Goal: Contribute content: Add original content to the website for others to see

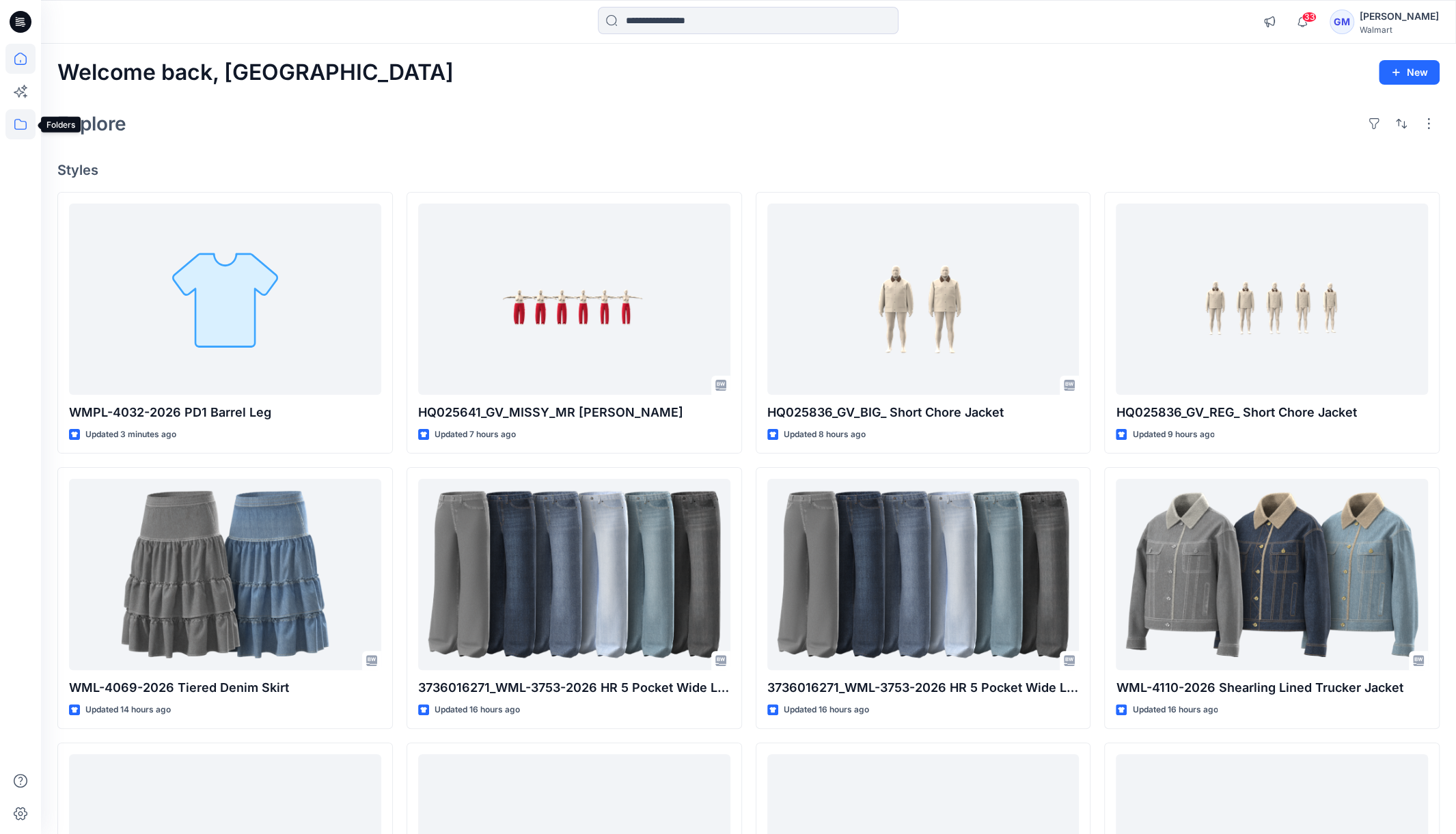
click at [8, 121] on icon at bounding box center [20, 124] width 30 height 30
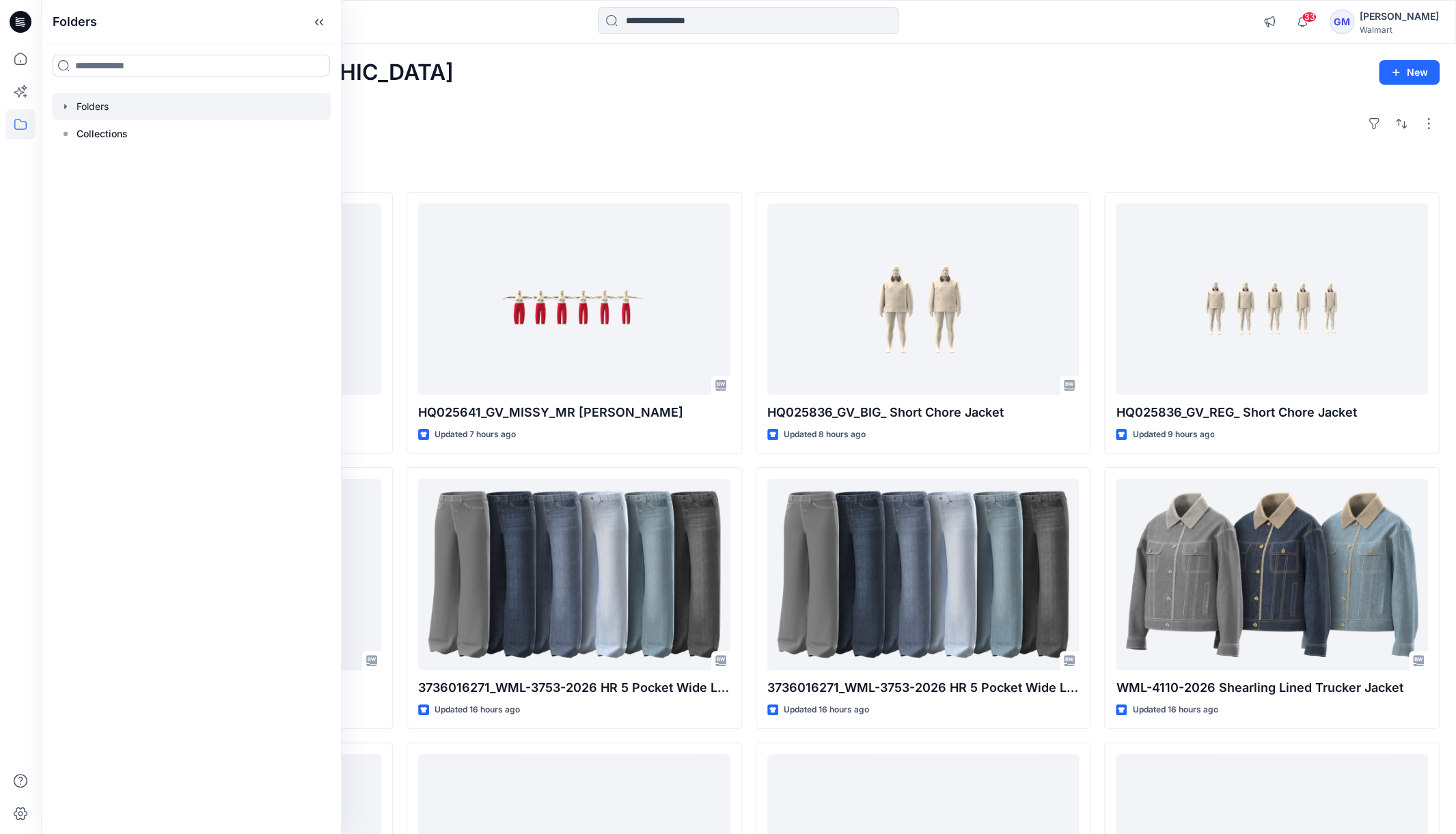
click at [105, 115] on div at bounding box center [191, 106] width 278 height 27
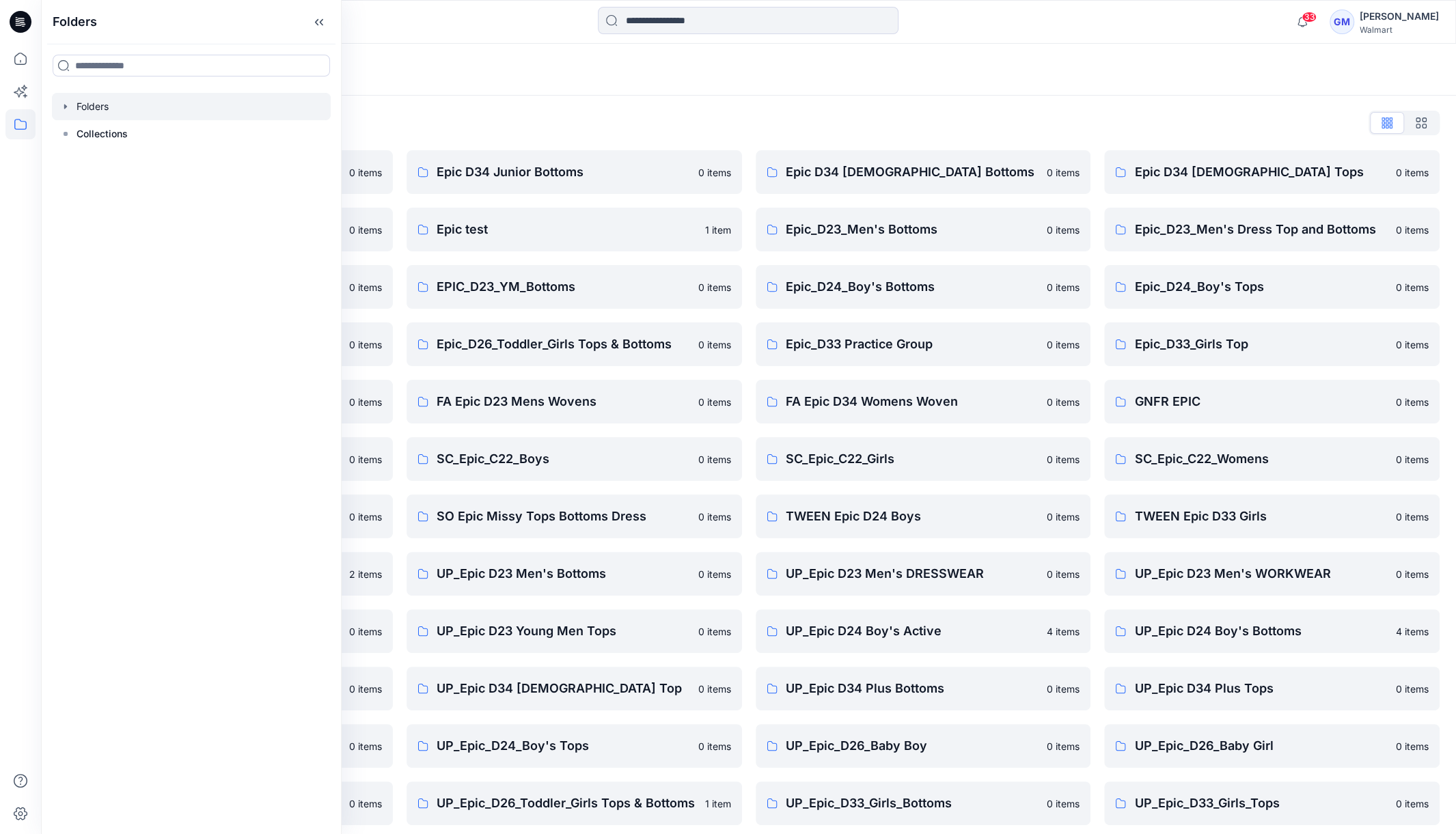
click at [467, 100] on div "Folders List Epic D23 Young Men Tops 0 items Epic NYC practice board 0 items Ep…" at bounding box center [749, 497] width 1415 height 804
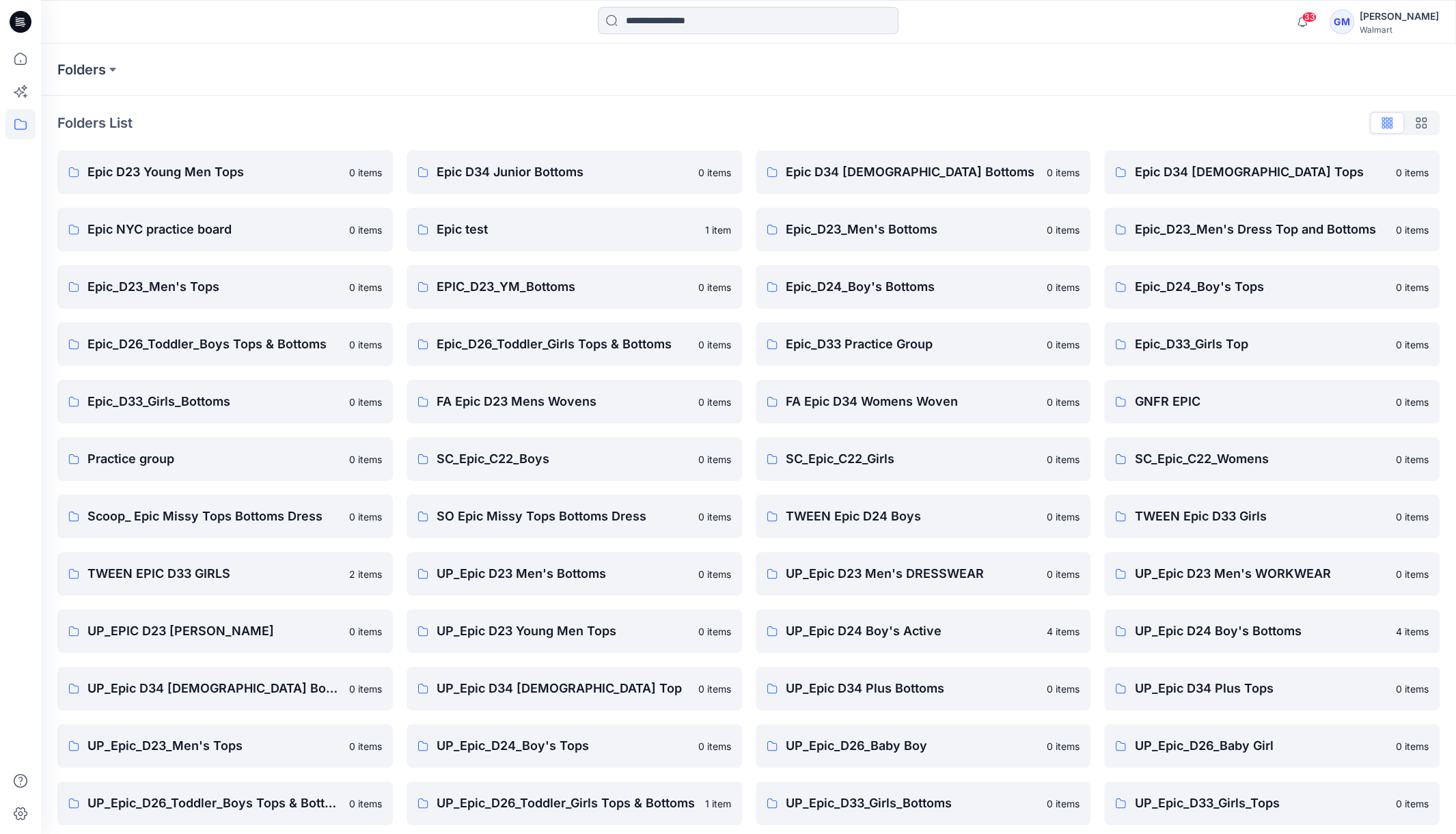
scroll to position [64, 0]
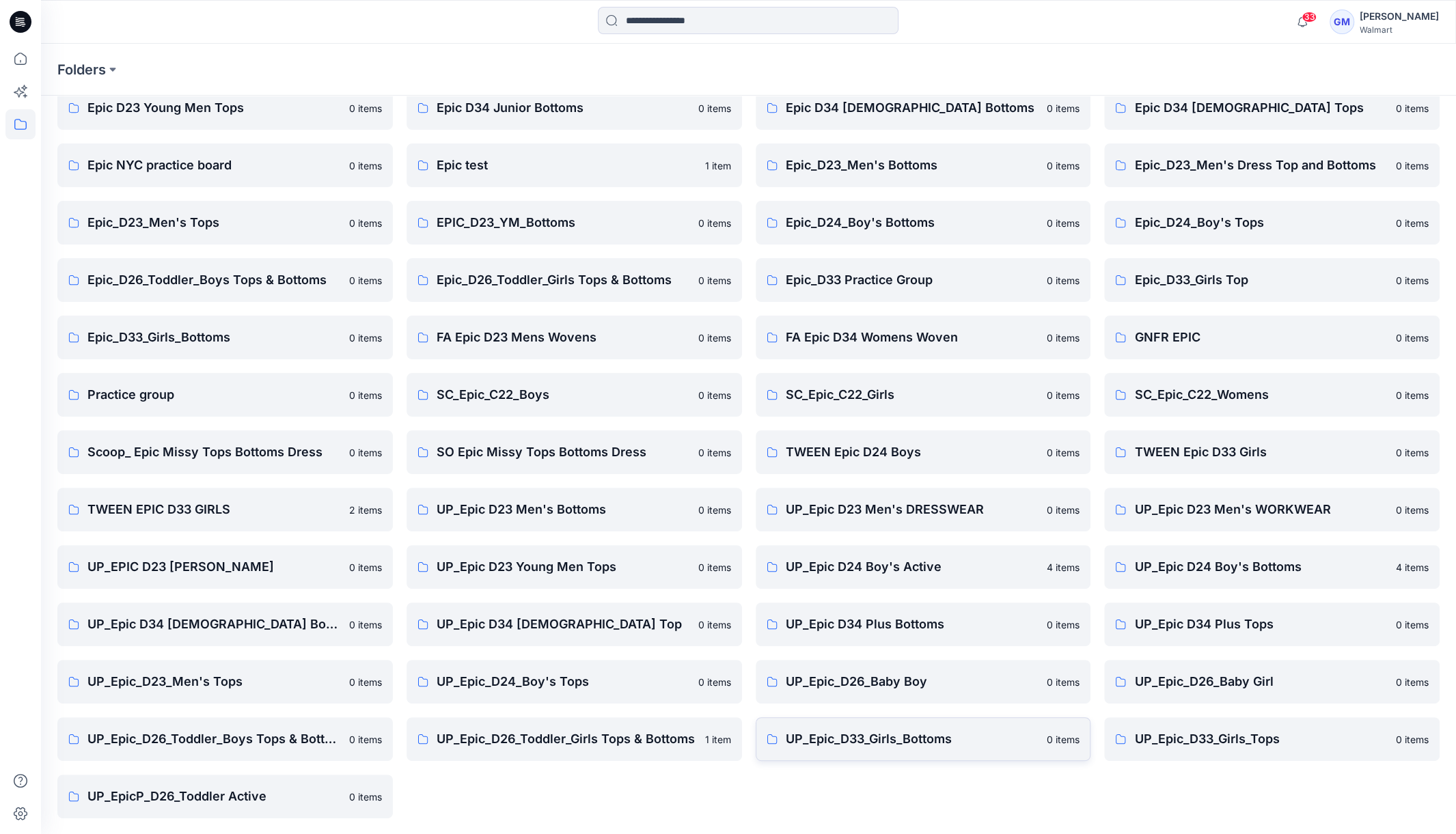
click at [933, 739] on p "UP_Epic_D33_Girls_Bottoms" at bounding box center [912, 739] width 254 height 19
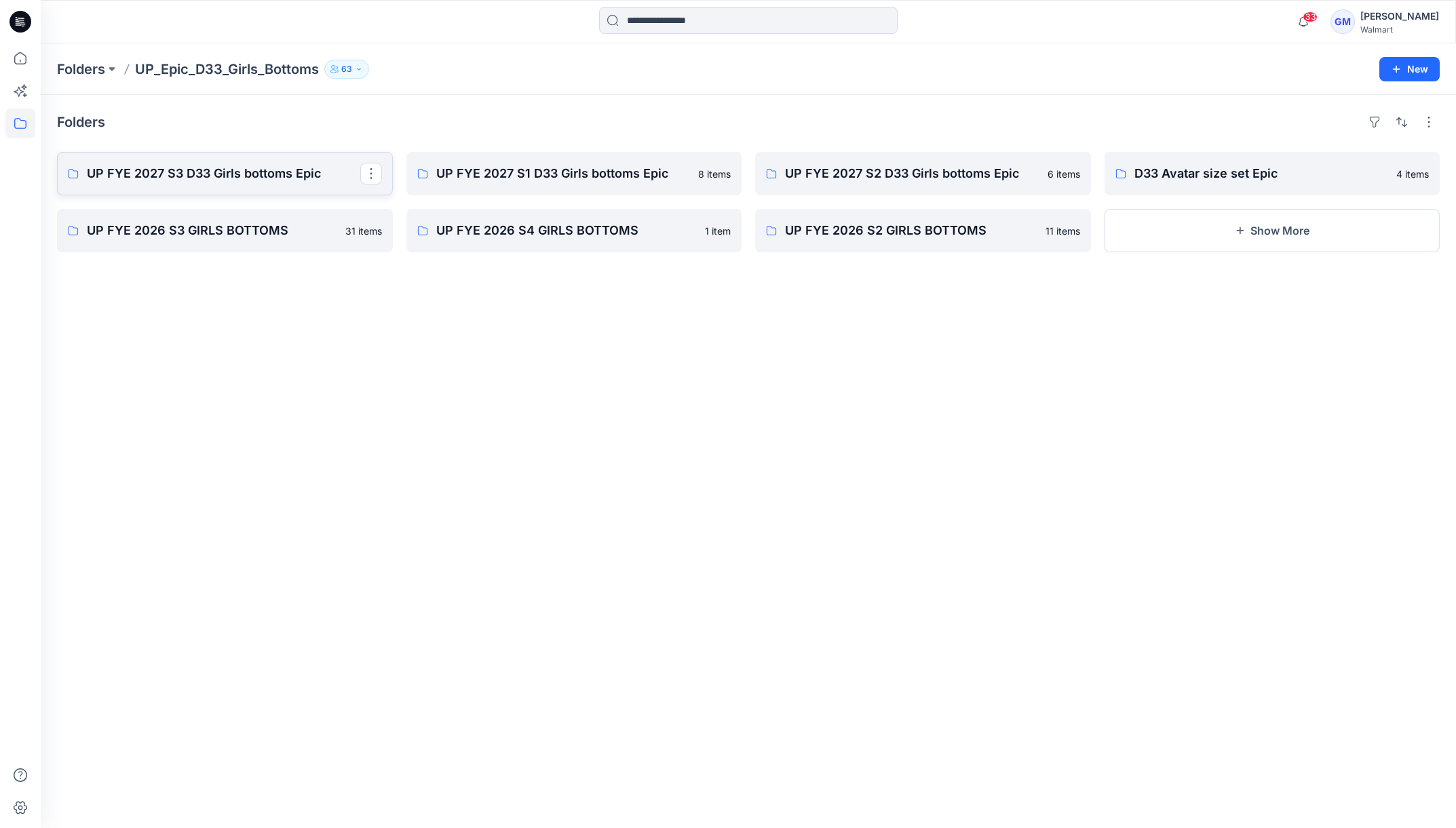
click at [160, 177] on p "UP FYE 2027 S3 D33 Girls bottoms Epic" at bounding box center [223, 173] width 273 height 19
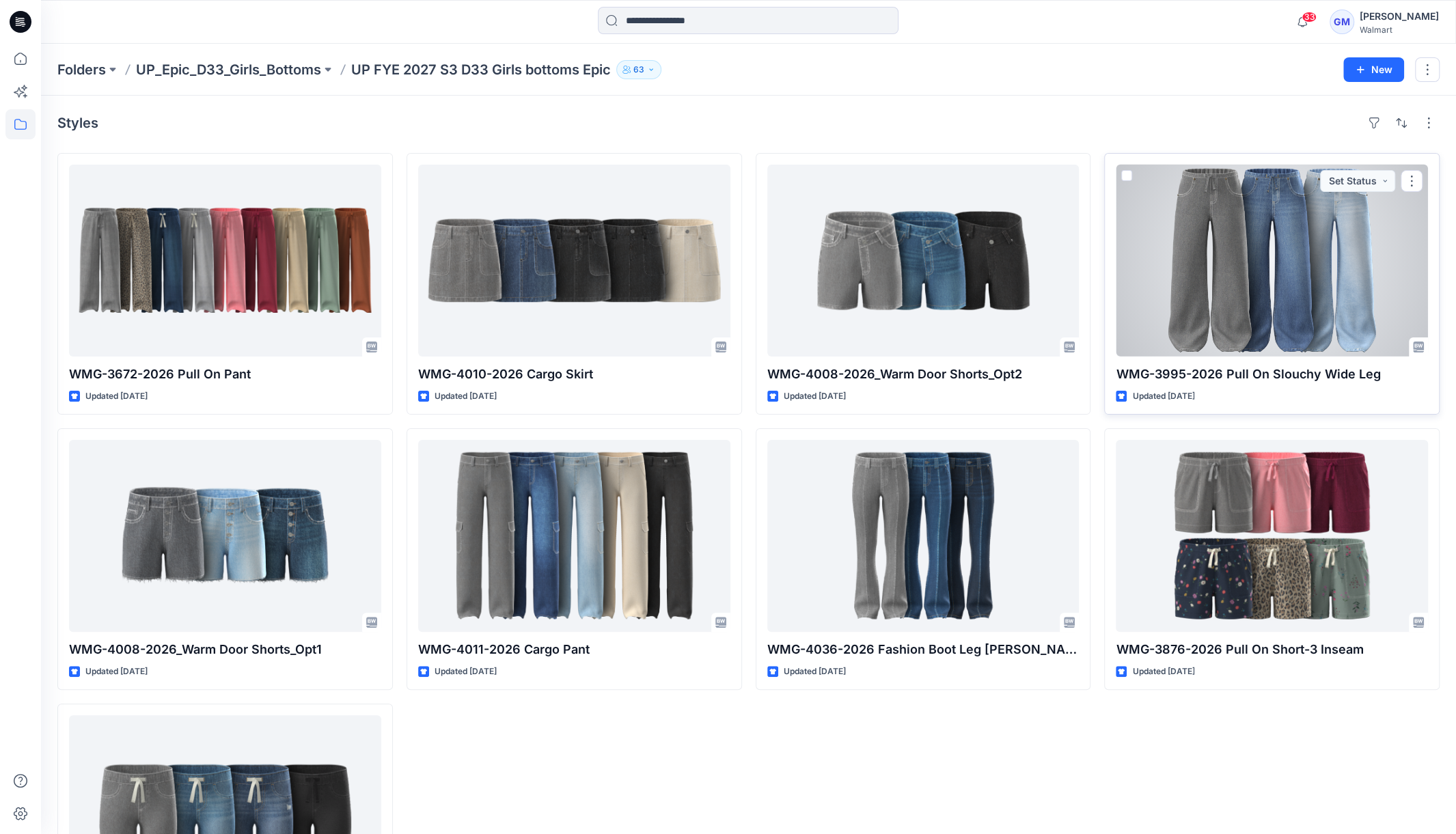
click at [1232, 280] on div at bounding box center [1271, 260] width 312 height 192
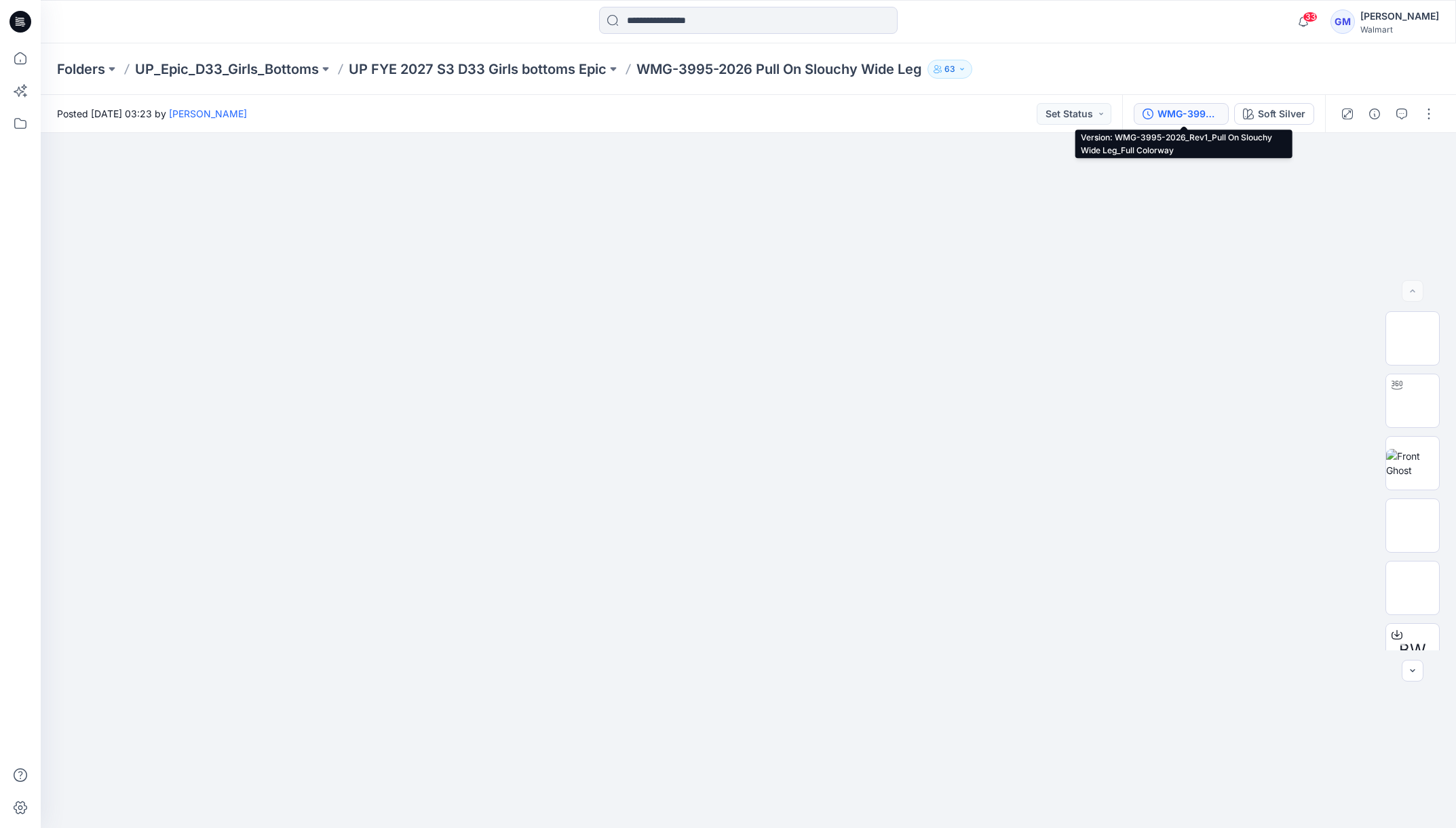
click at [1205, 113] on div "WMG-3995-2026_Rev1_Pull On Slouchy Wide Leg_Full Colorway" at bounding box center [1188, 113] width 62 height 15
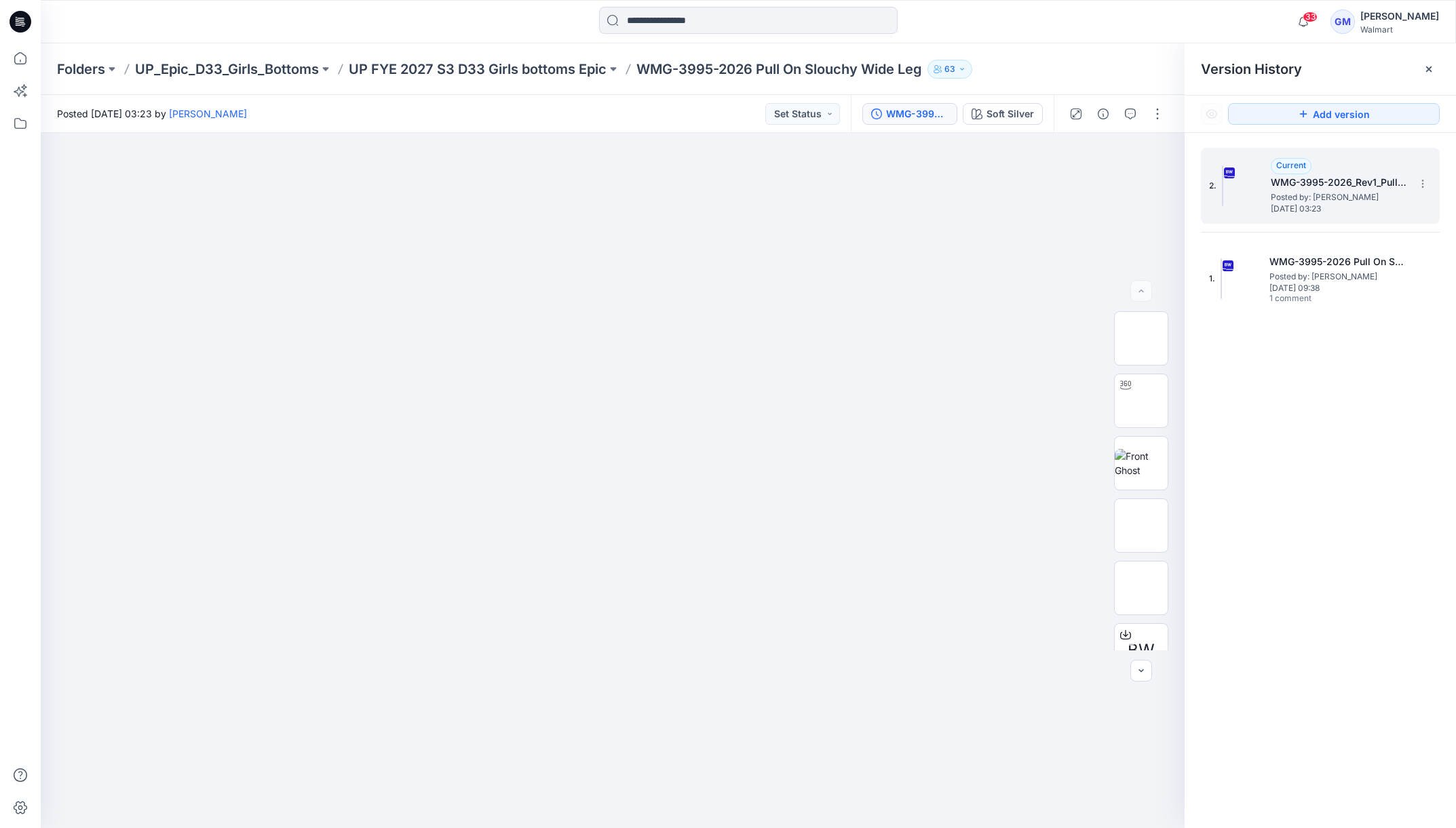
click at [1323, 183] on h5 "WMG-3995-2026_Rev1_Pull On Slouchy Wide Leg_Full Colorway" at bounding box center [1339, 182] width 136 height 16
click at [1171, 113] on div at bounding box center [1116, 113] width 126 height 38
click at [1160, 115] on button "button" at bounding box center [1157, 114] width 22 height 22
click at [1115, 179] on button "Edit" at bounding box center [1100, 183] width 125 height 25
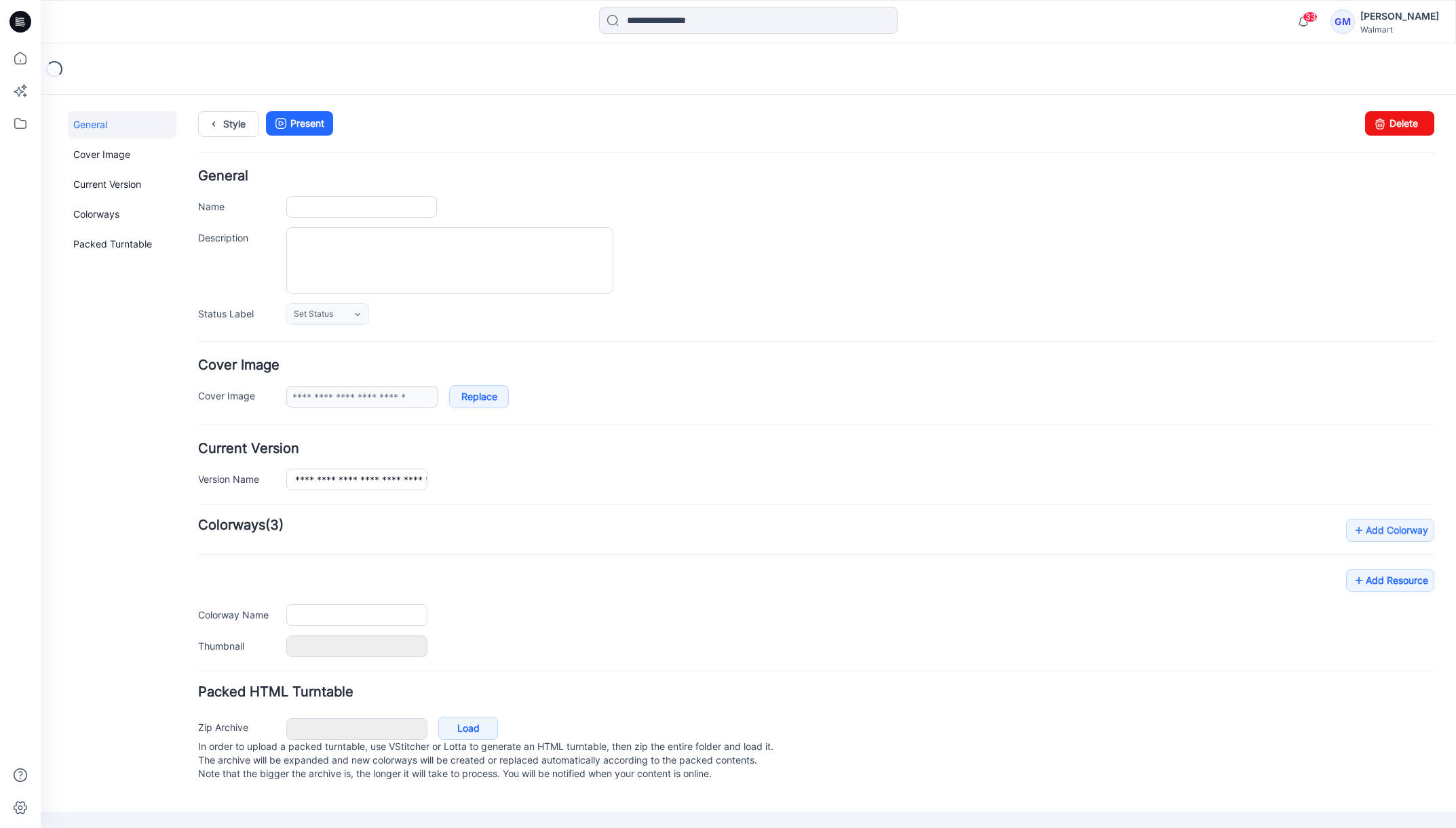
type input "**********"
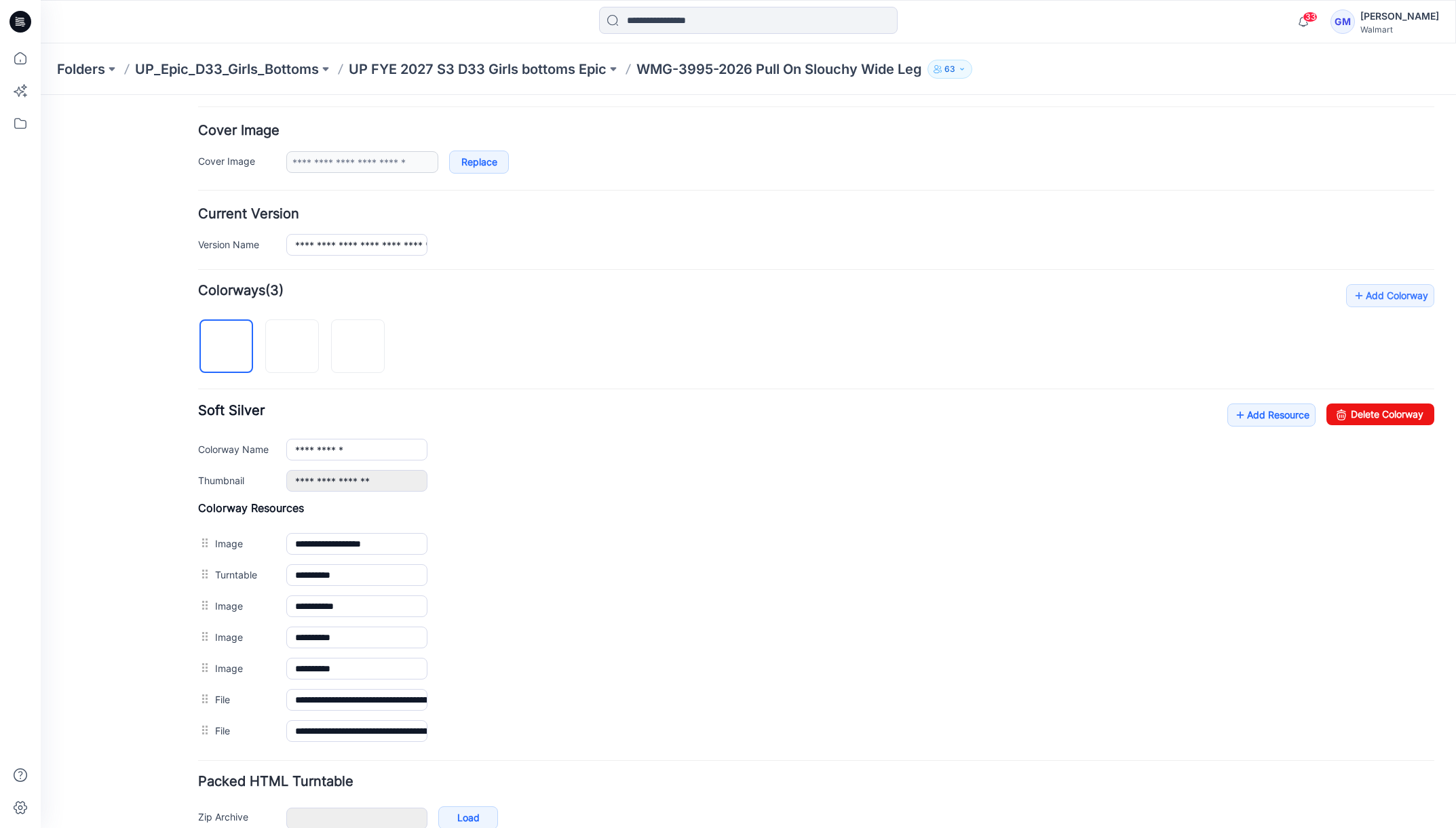
scroll to position [301, 0]
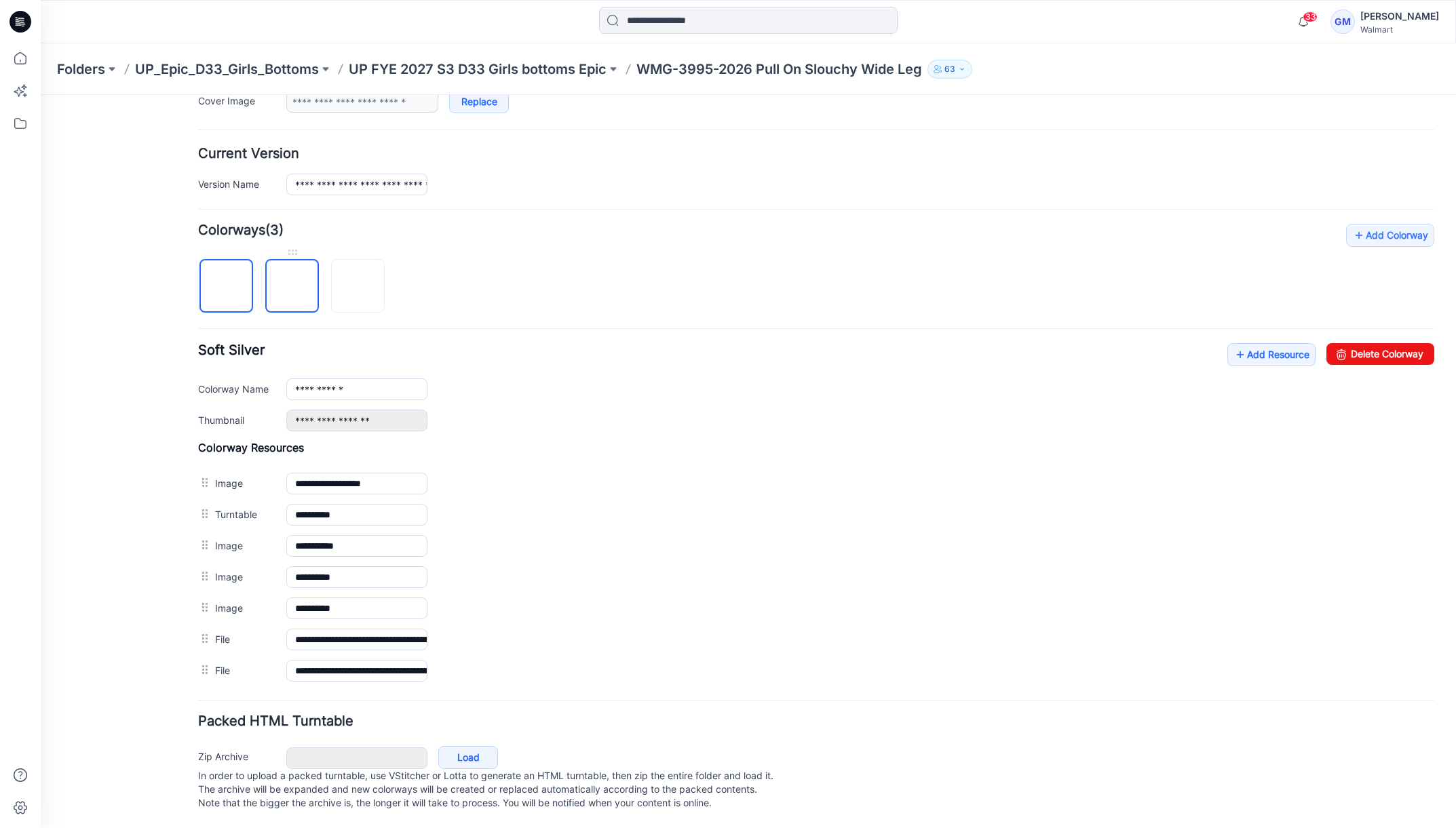
click at [293, 287] on img at bounding box center [293, 287] width 0 height 0
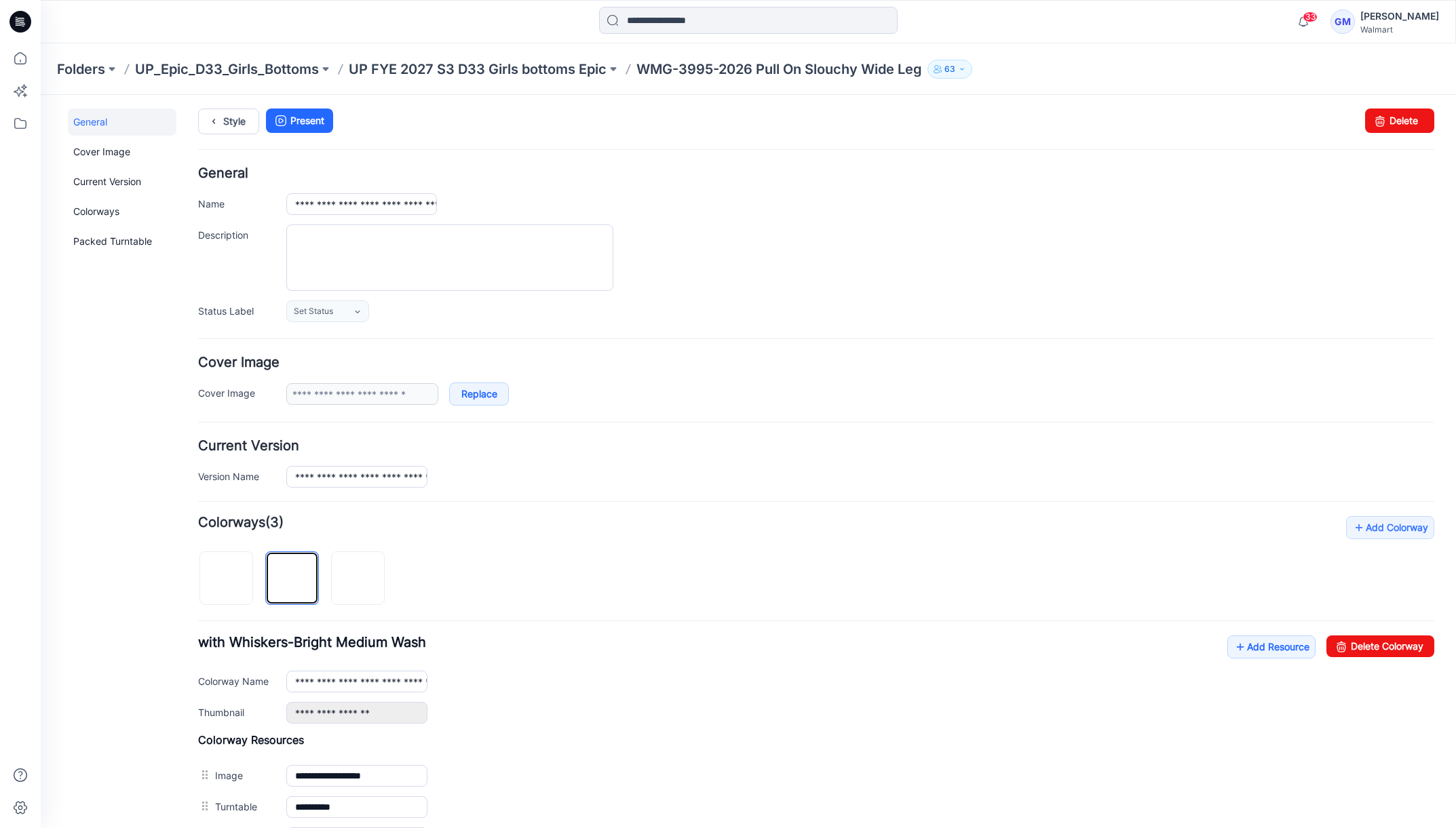
scroll to position [0, 0]
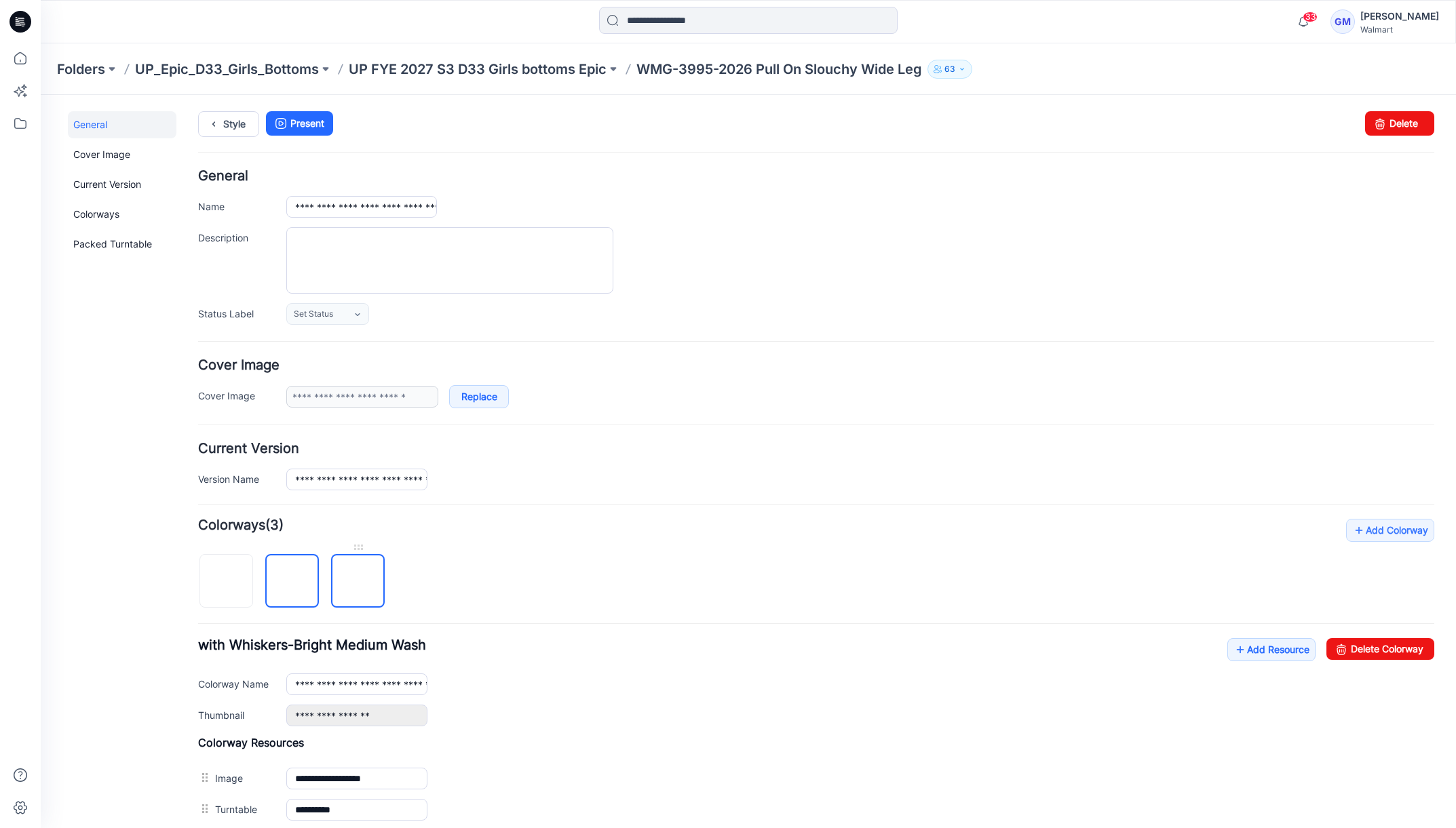
click at [358, 582] on img at bounding box center [358, 582] width 0 height 0
drag, startPoint x: 1371, startPoint y: 641, endPoint x: 836, endPoint y: 149, distance: 726.8
click at [1371, 641] on link "Delete Colorway" at bounding box center [1381, 649] width 108 height 22
click at [293, 582] on img at bounding box center [293, 582] width 0 height 0
click at [1392, 645] on link "Delete Colorway" at bounding box center [1381, 649] width 108 height 22
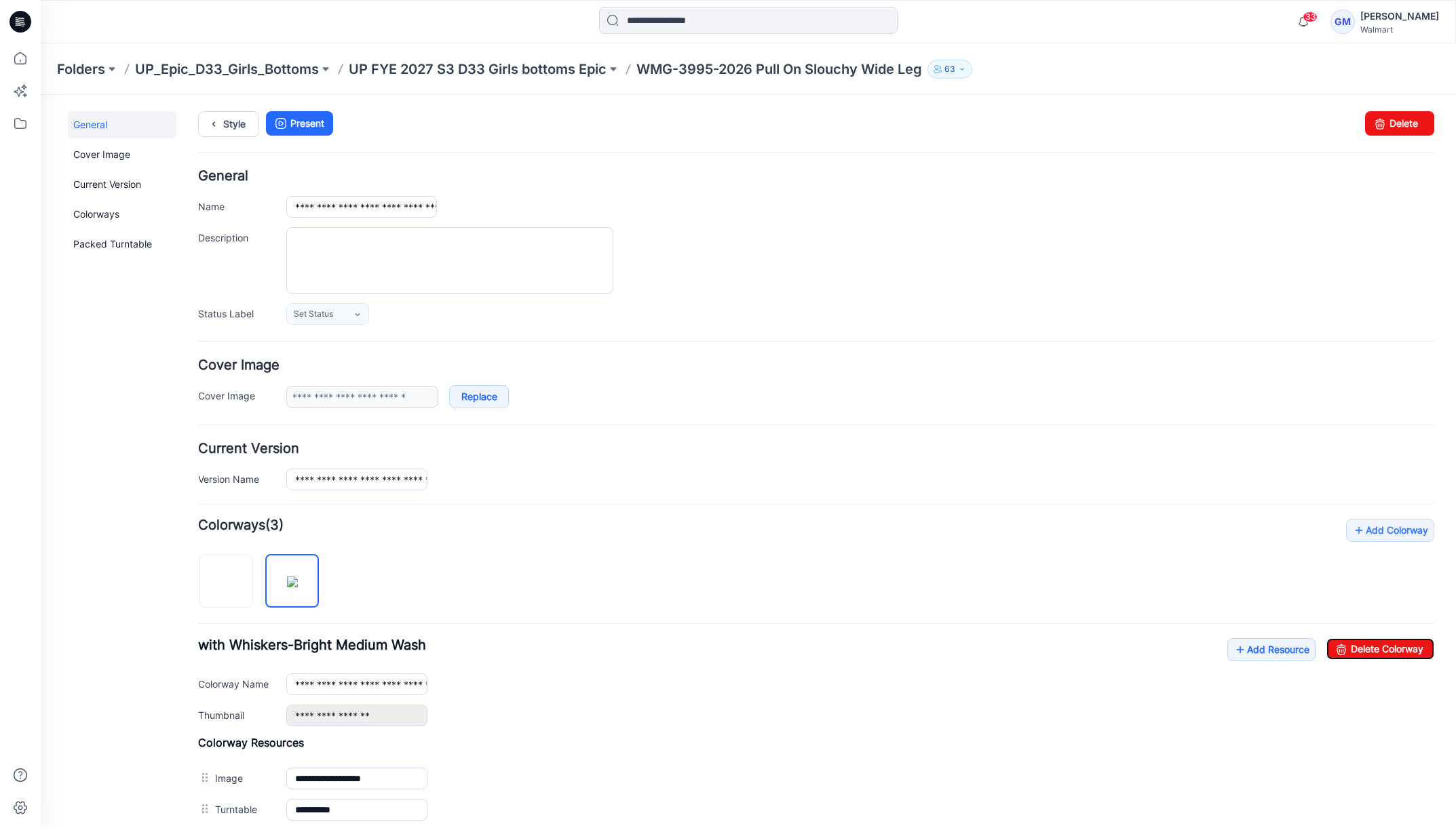
type input "**********"
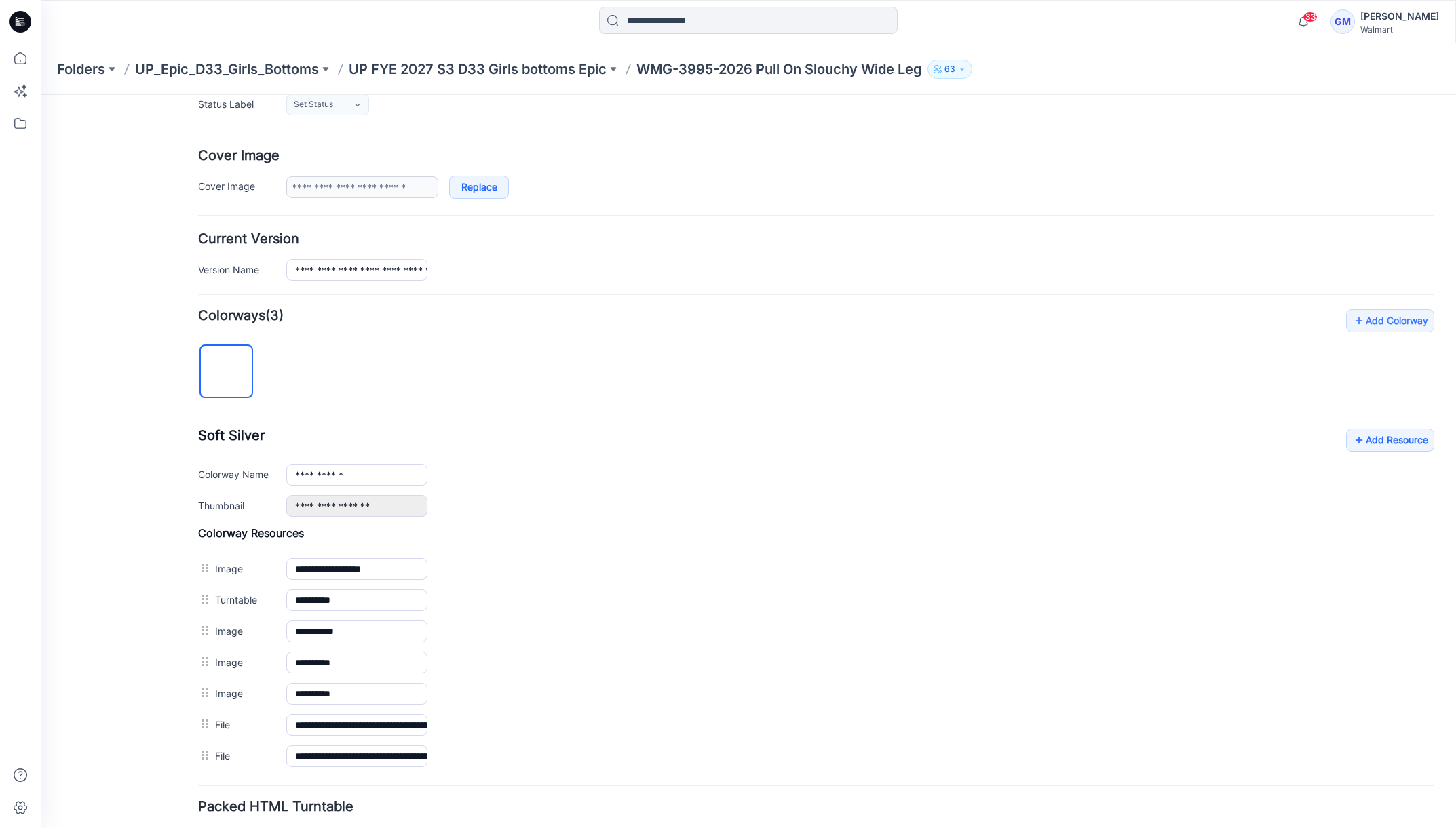
scroll to position [301, 0]
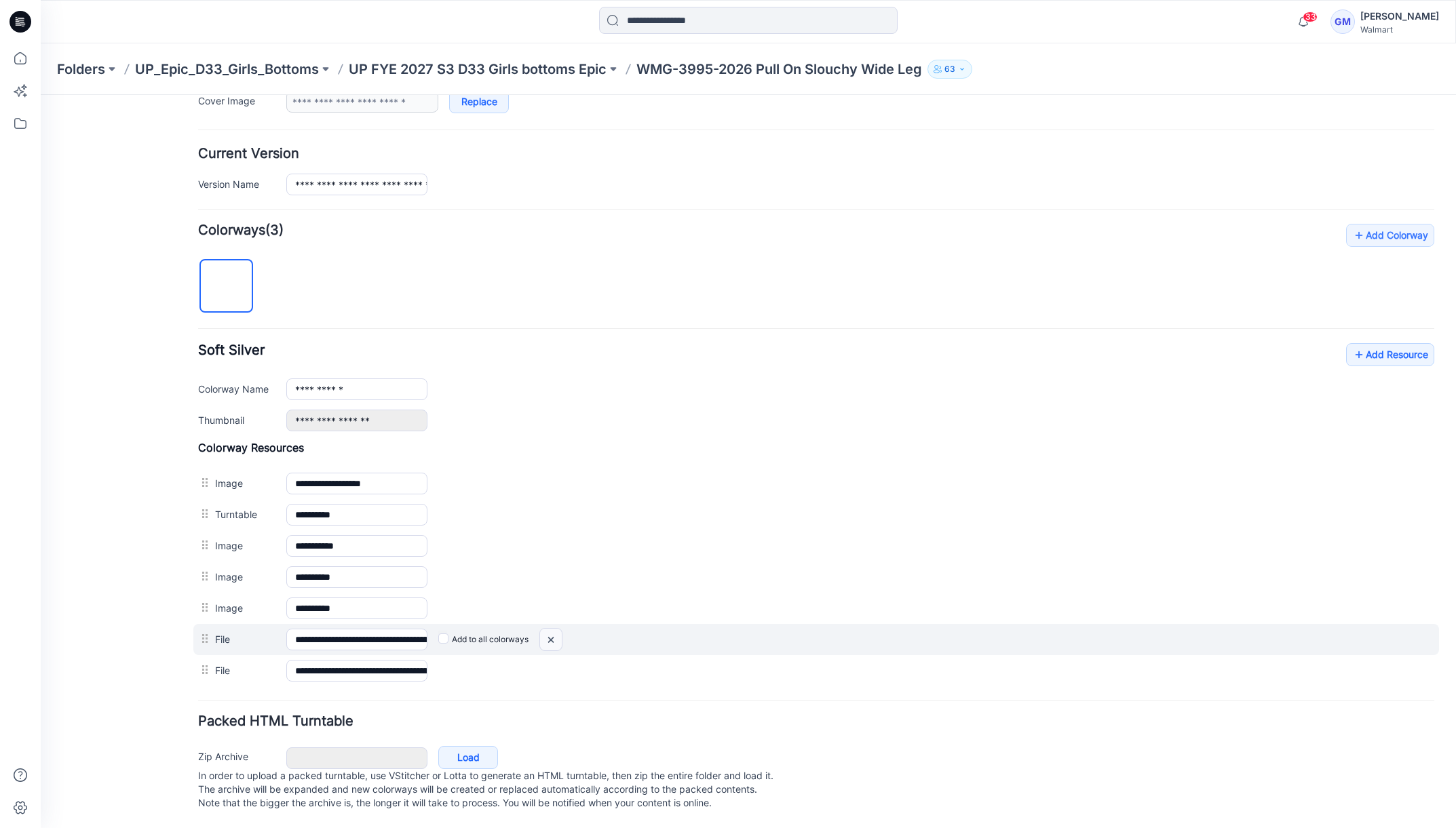
click at [559, 629] on img at bounding box center [551, 639] width 22 height 22
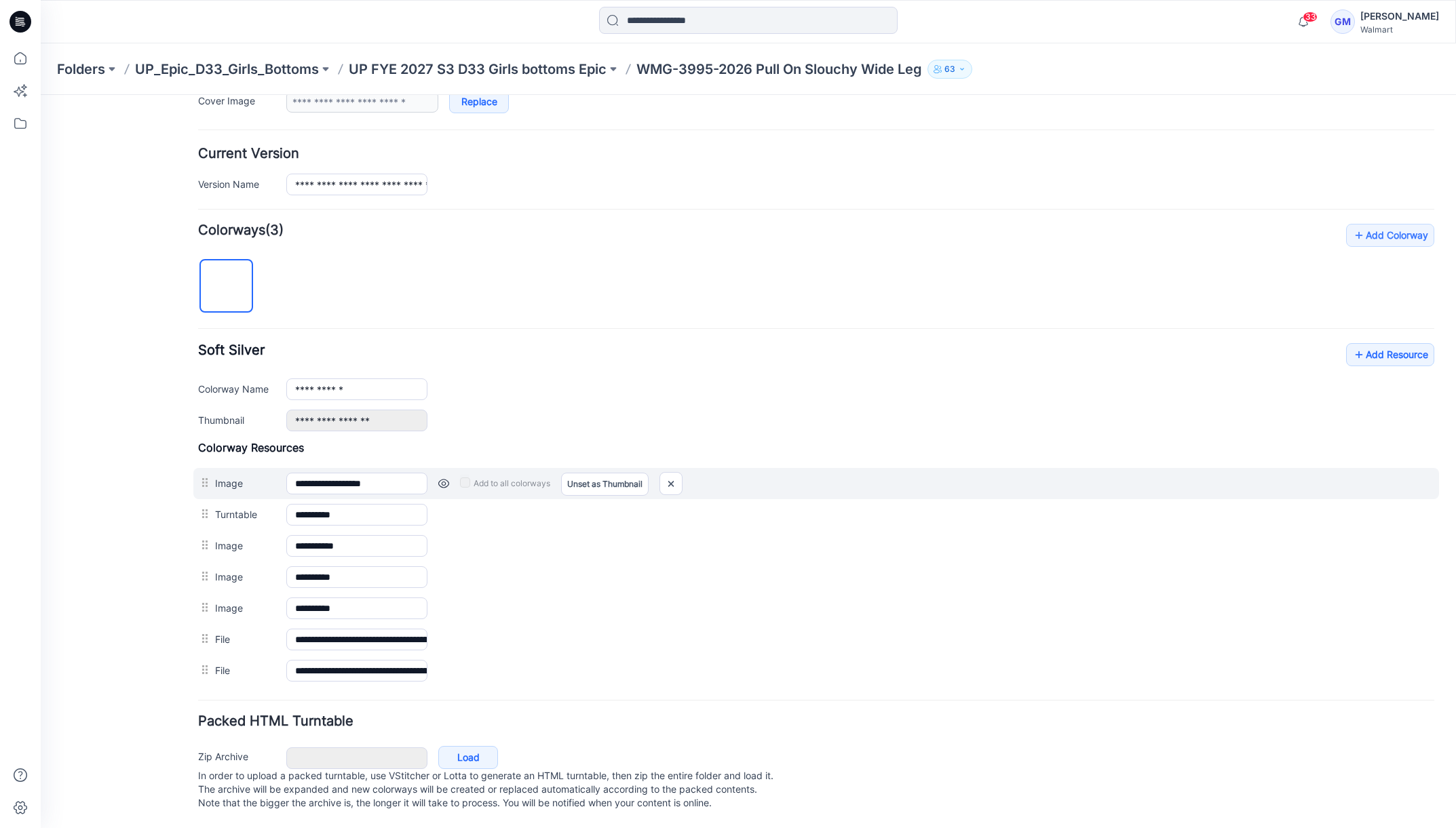
scroll to position [271, 0]
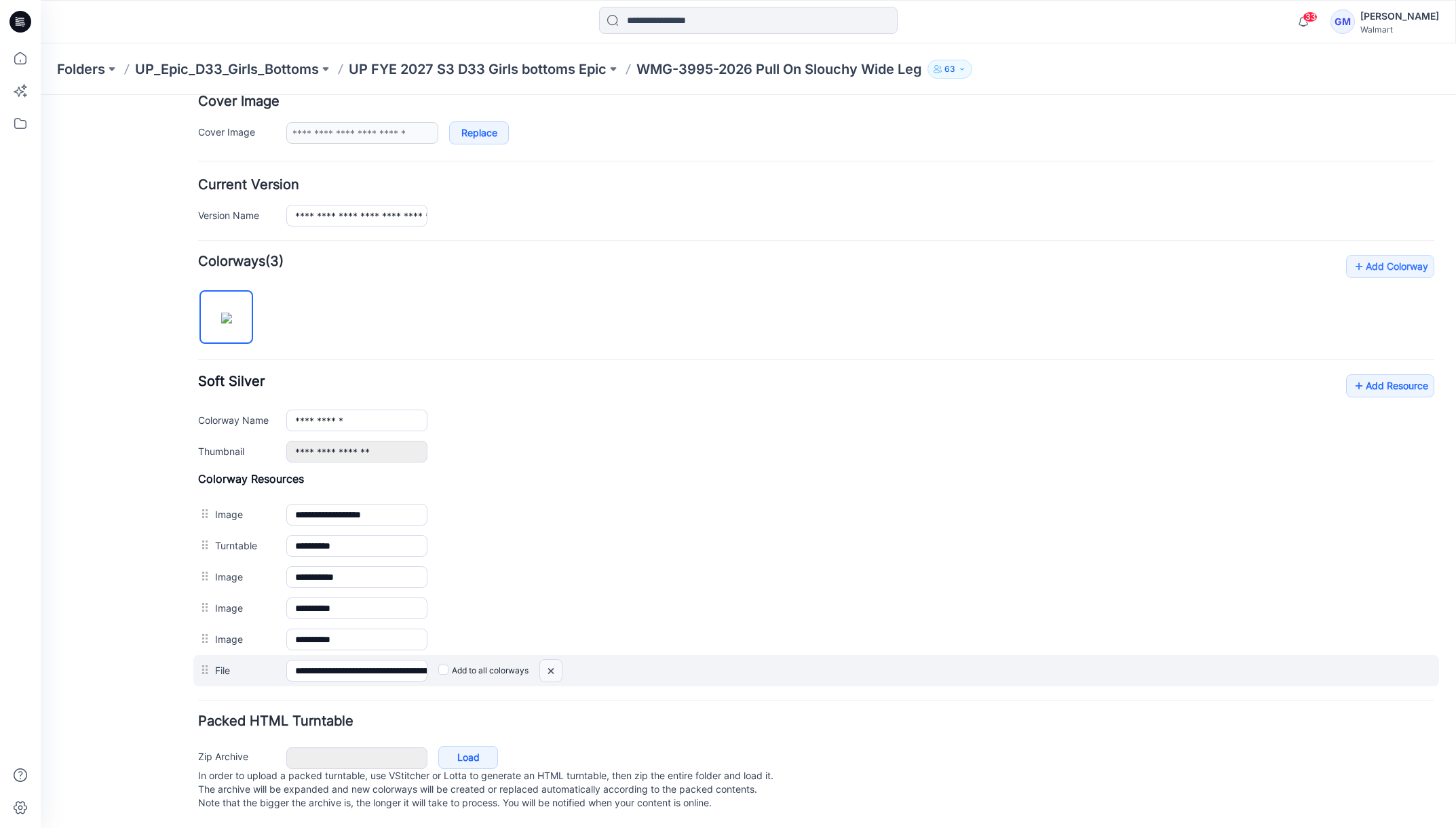
click at [546, 660] on img at bounding box center [551, 671] width 22 height 22
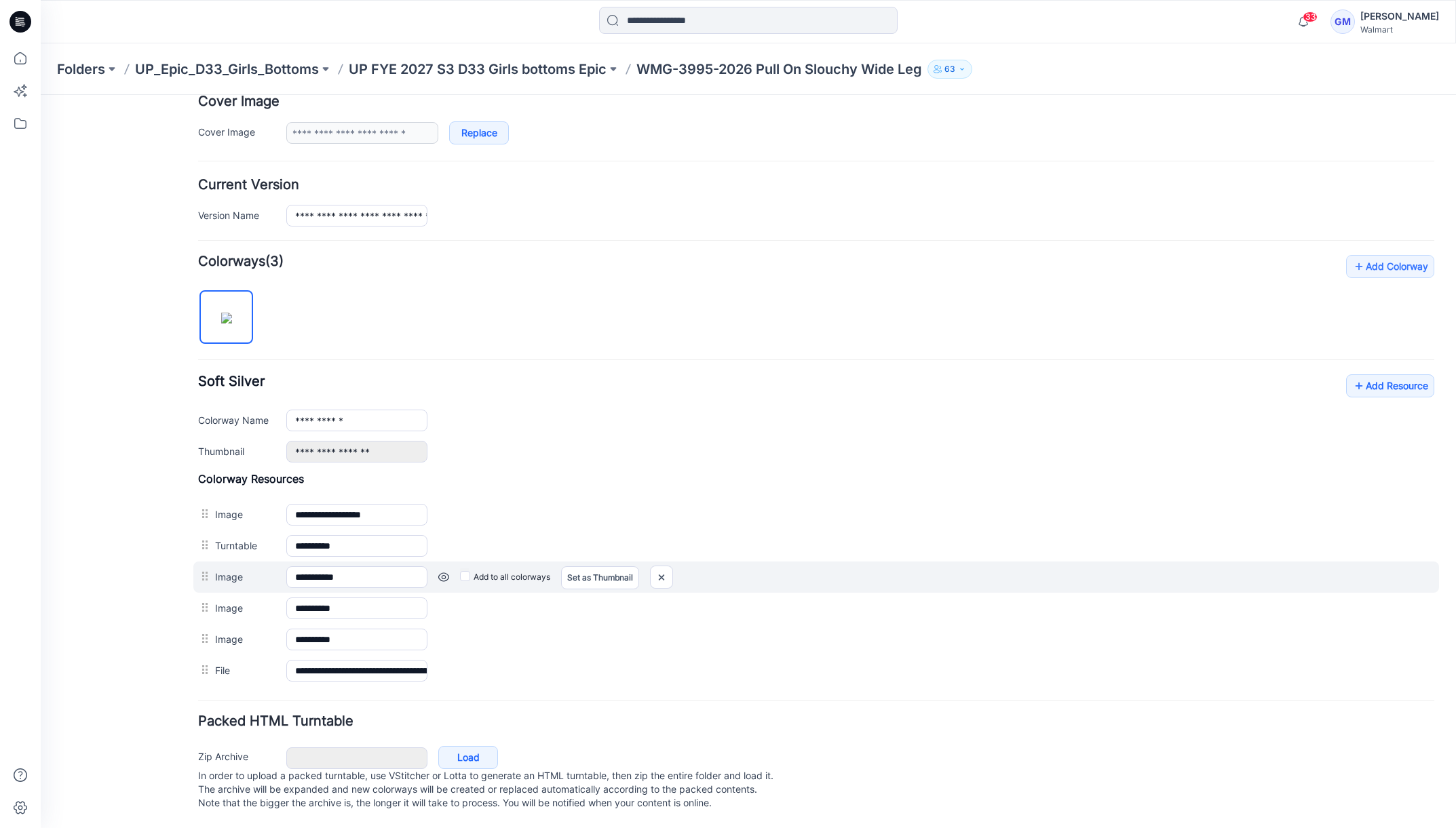
scroll to position [240, 0]
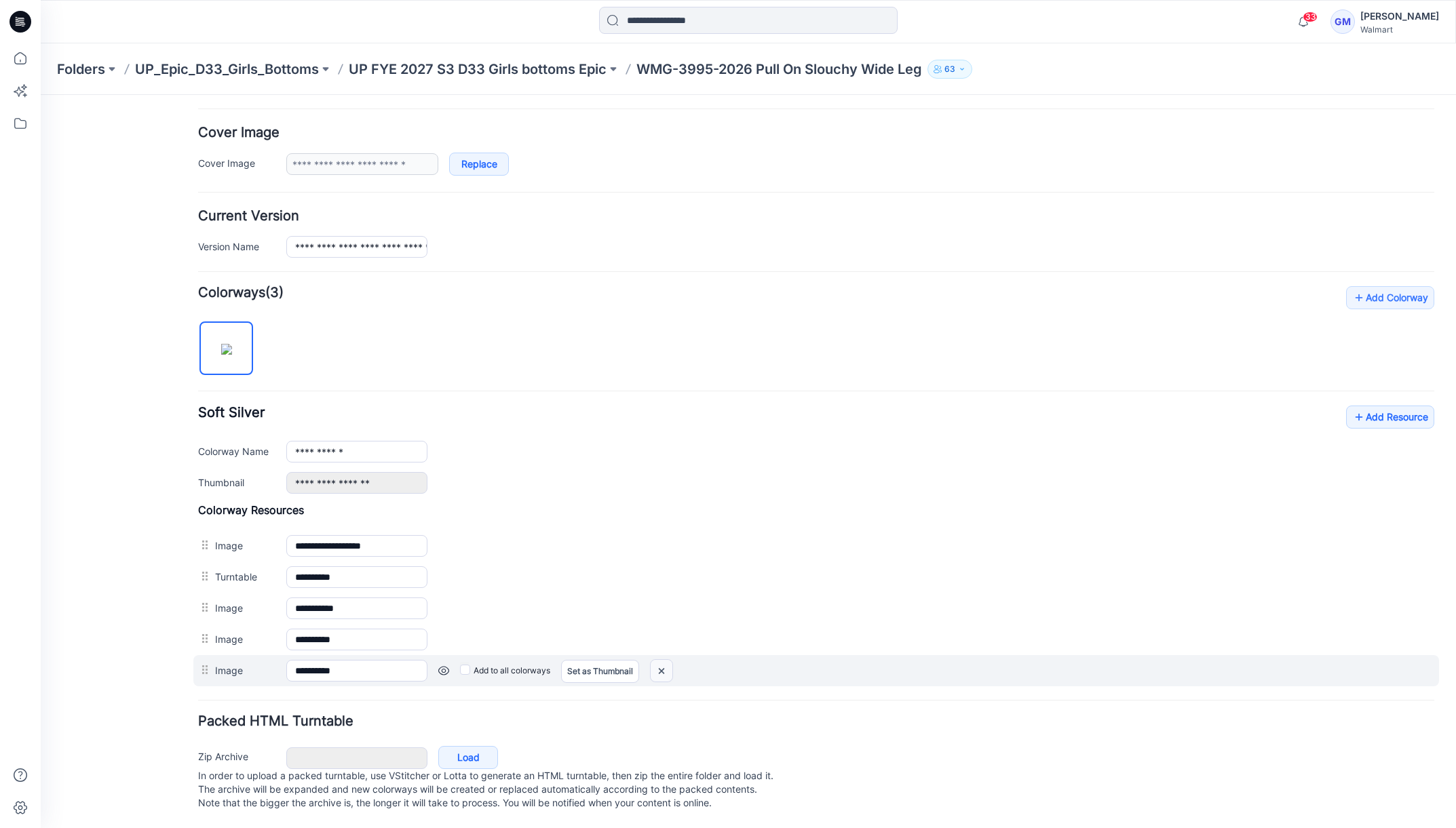
drag, startPoint x: 663, startPoint y: 654, endPoint x: 834, endPoint y: 132, distance: 549.3
click at [663, 660] on img at bounding box center [662, 671] width 22 height 22
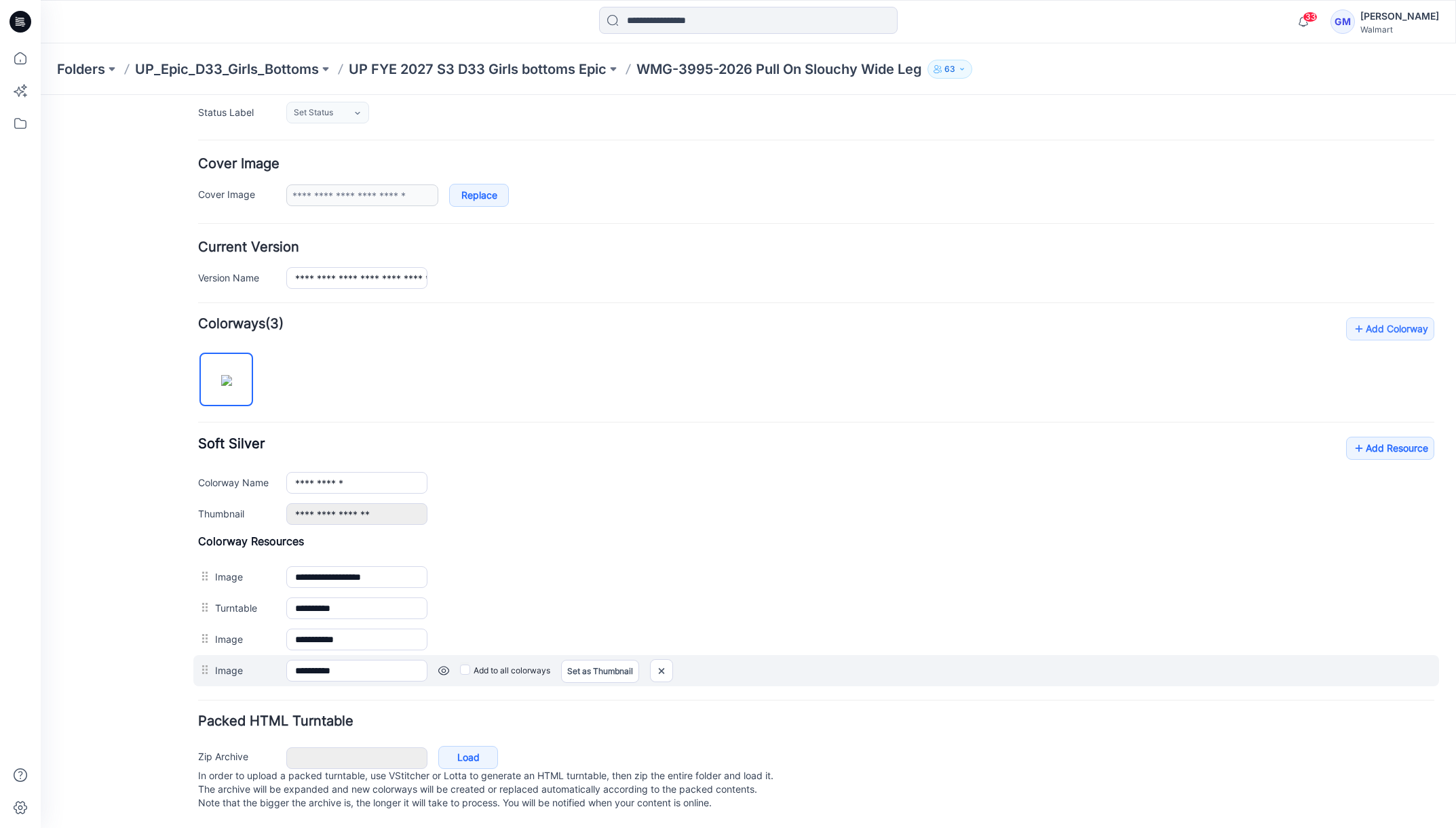
scroll to position [210, 0]
click at [662, 660] on img at bounding box center [662, 671] width 22 height 22
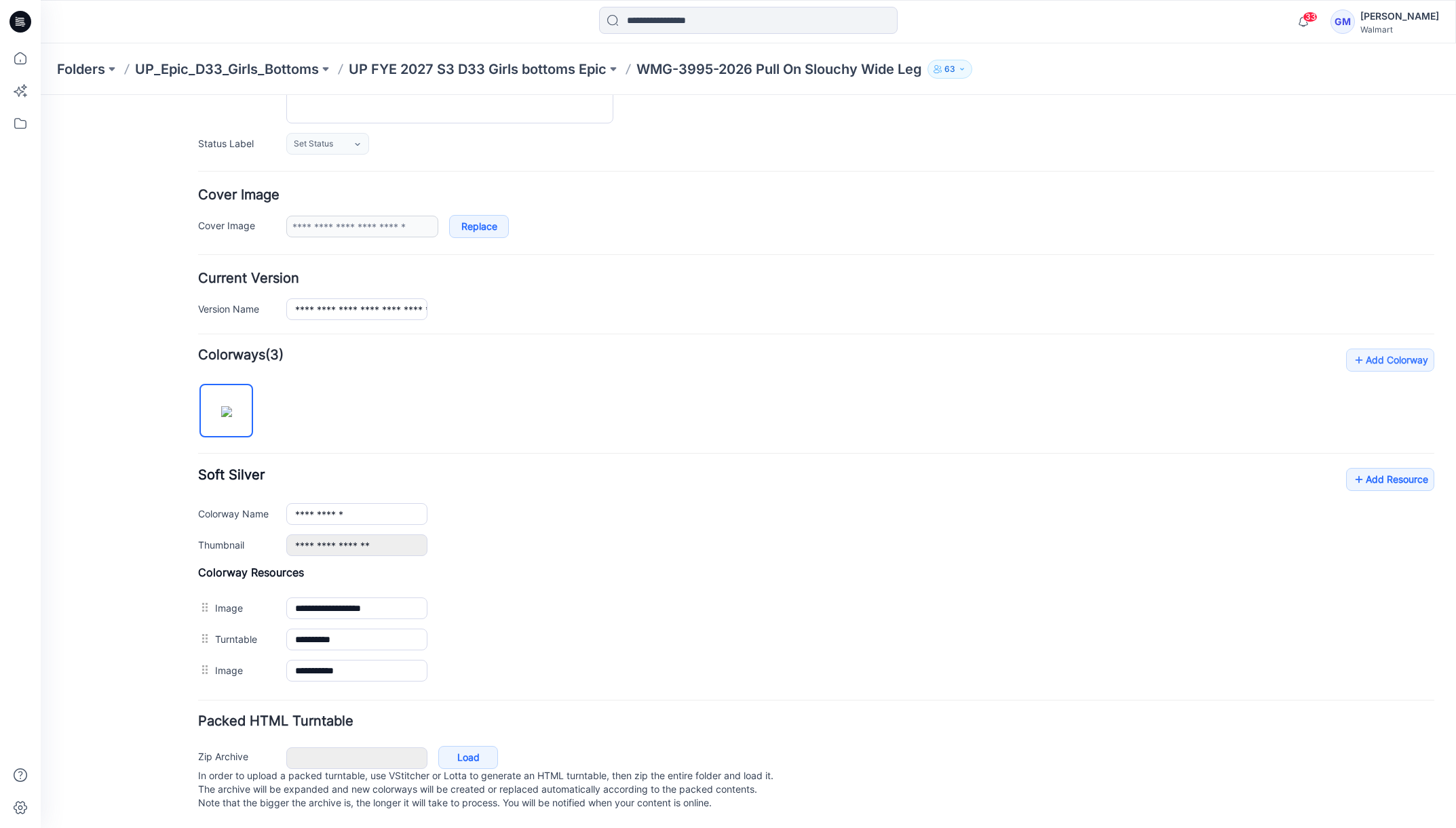
scroll to position [179, 0]
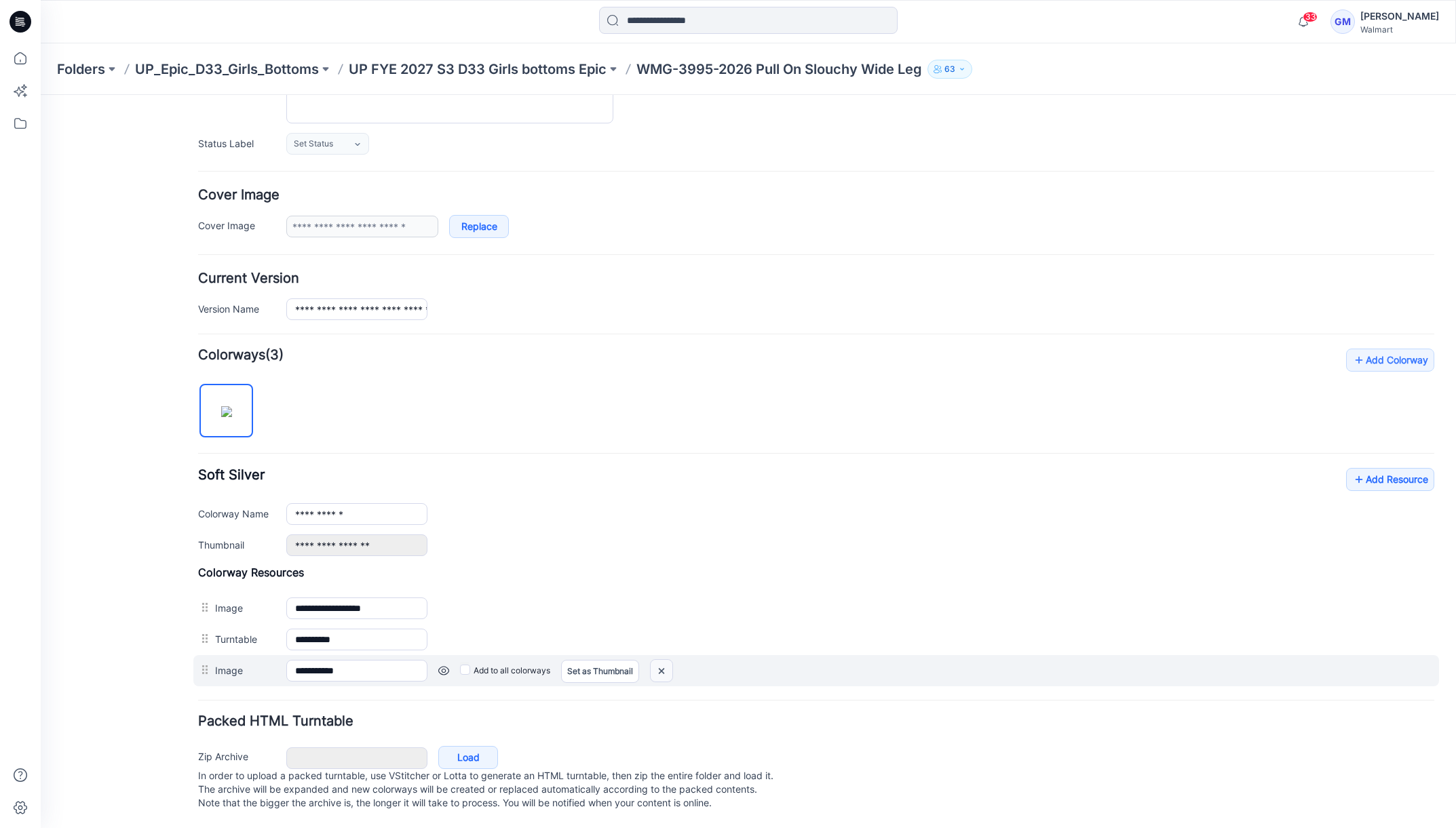
click at [658, 660] on img at bounding box center [662, 671] width 22 height 22
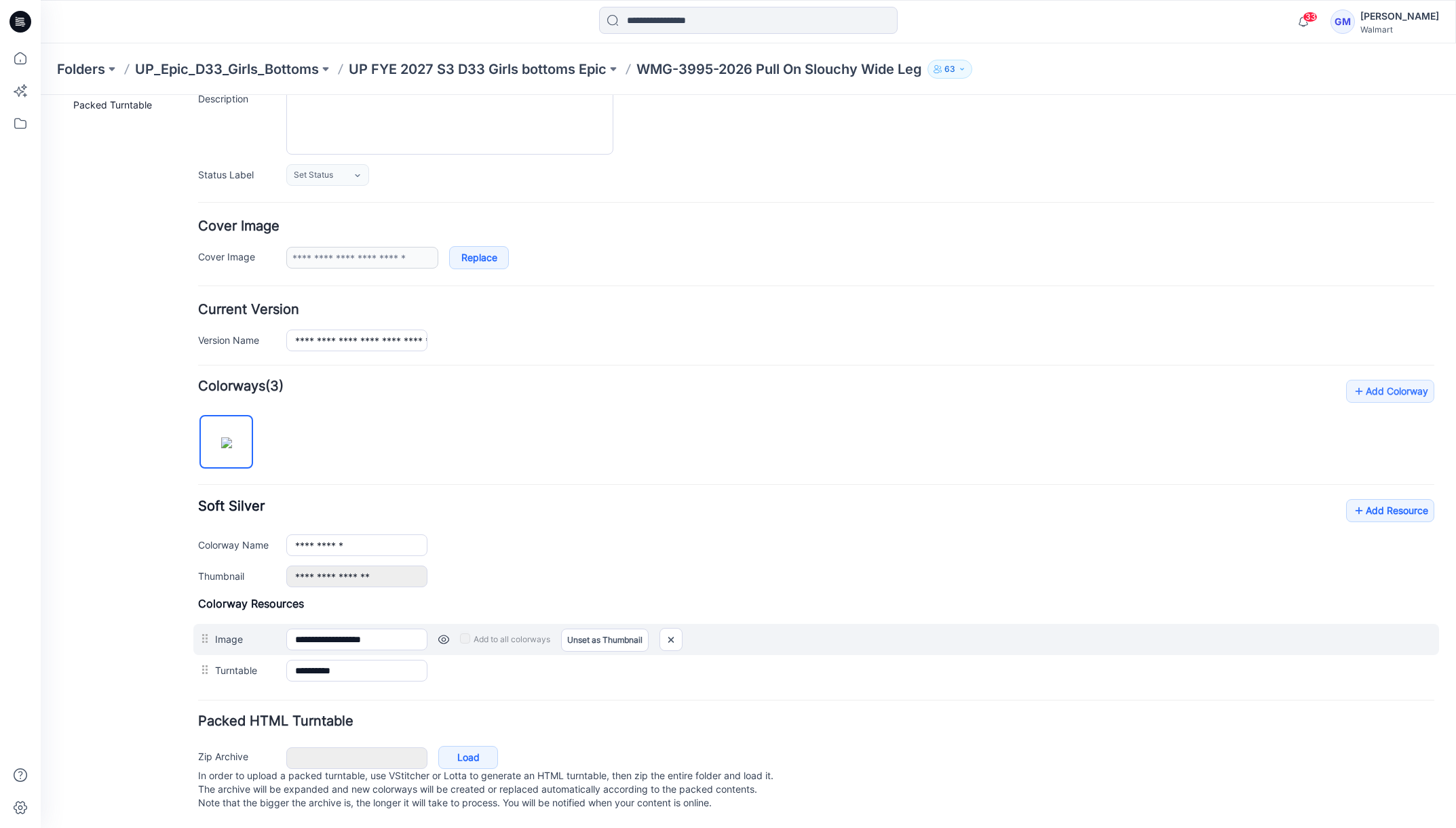
scroll to position [148, 0]
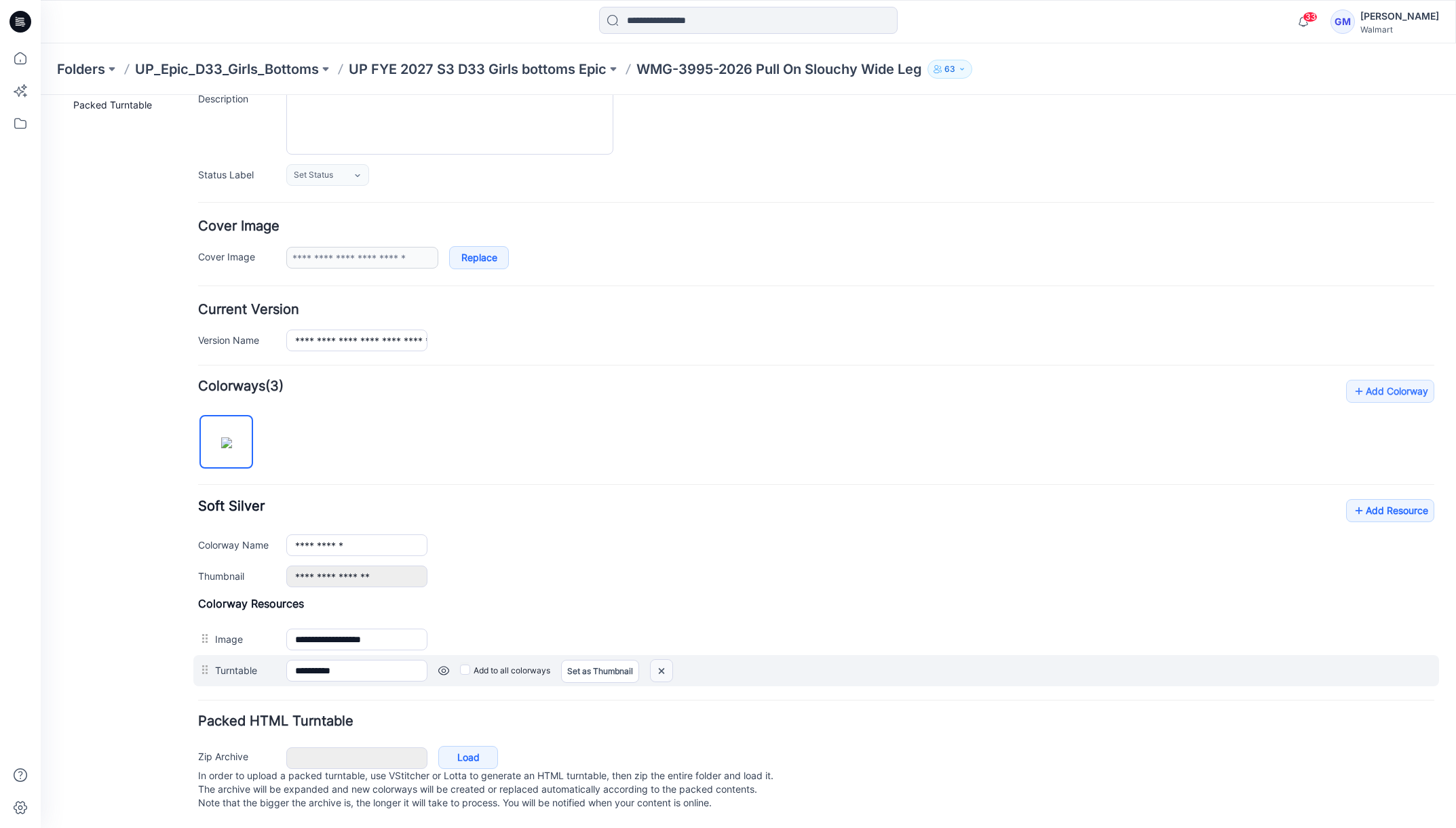
click at [666, 662] on img at bounding box center [662, 671] width 22 height 22
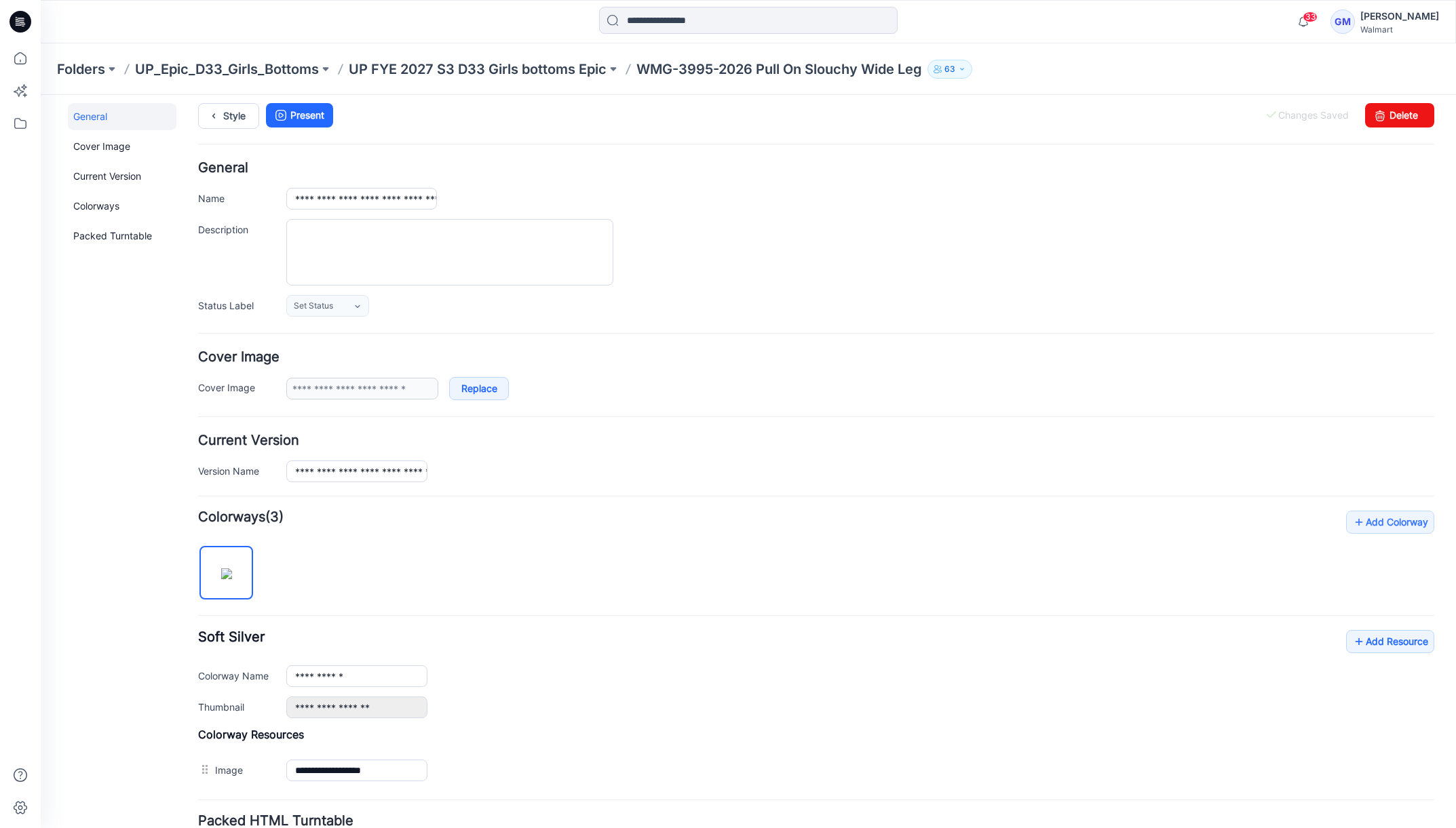
scroll to position [0, 0]
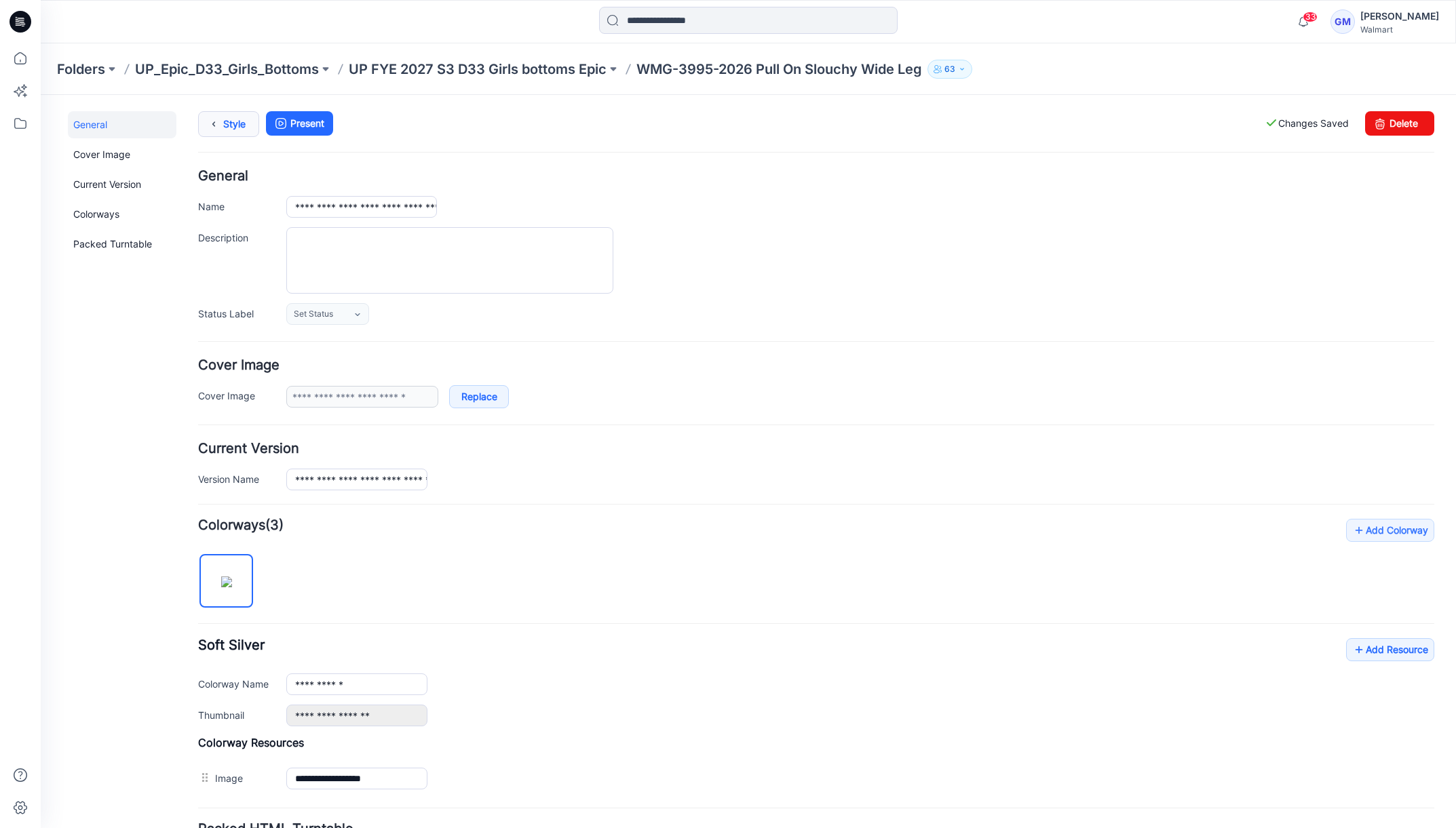
drag, startPoint x: 244, startPoint y: 117, endPoint x: 253, endPoint y: 126, distance: 12.7
click at [243, 117] on link "Style" at bounding box center [228, 123] width 61 height 25
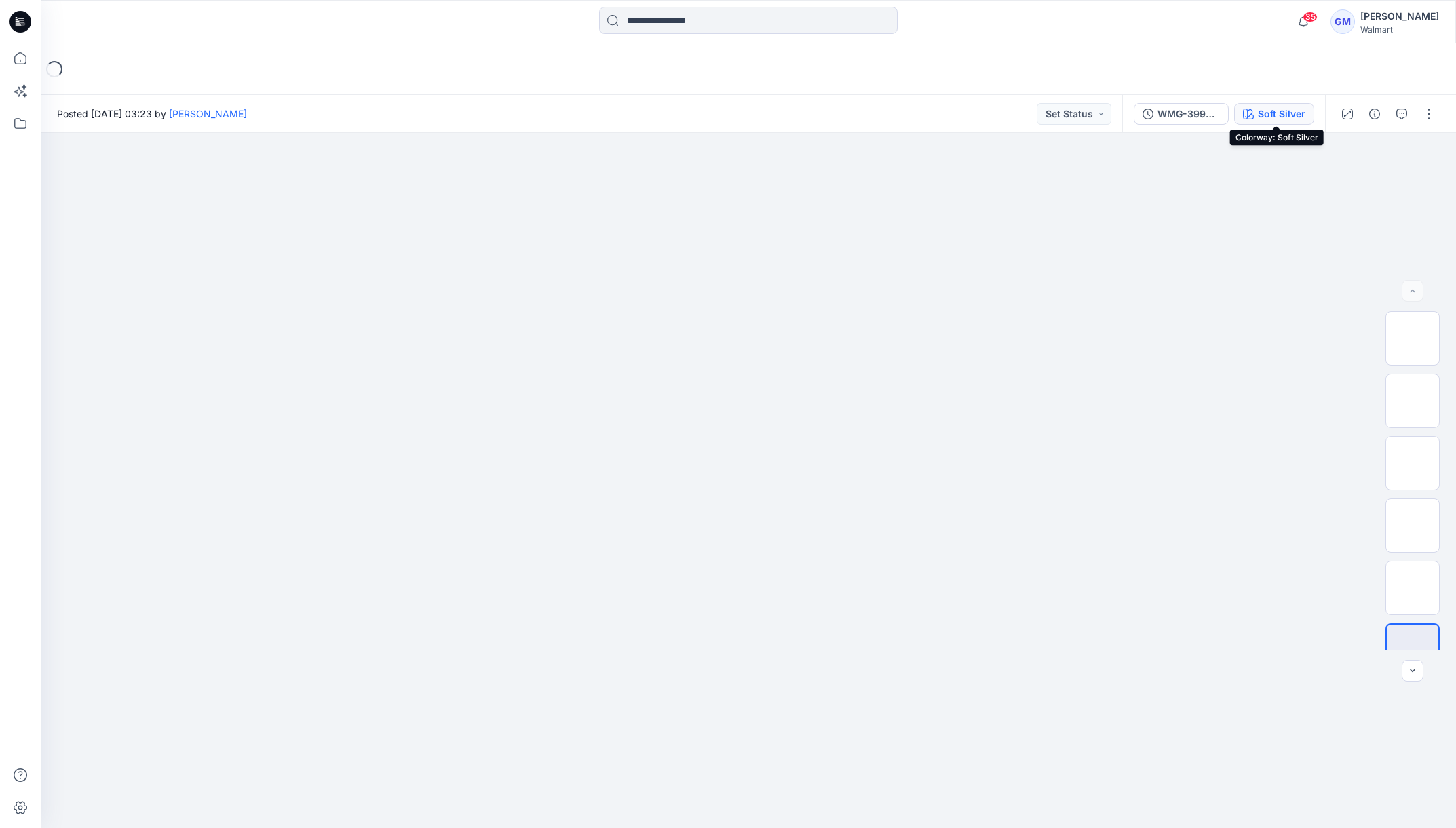
click at [1270, 115] on div "Soft Silver" at bounding box center [1282, 113] width 48 height 15
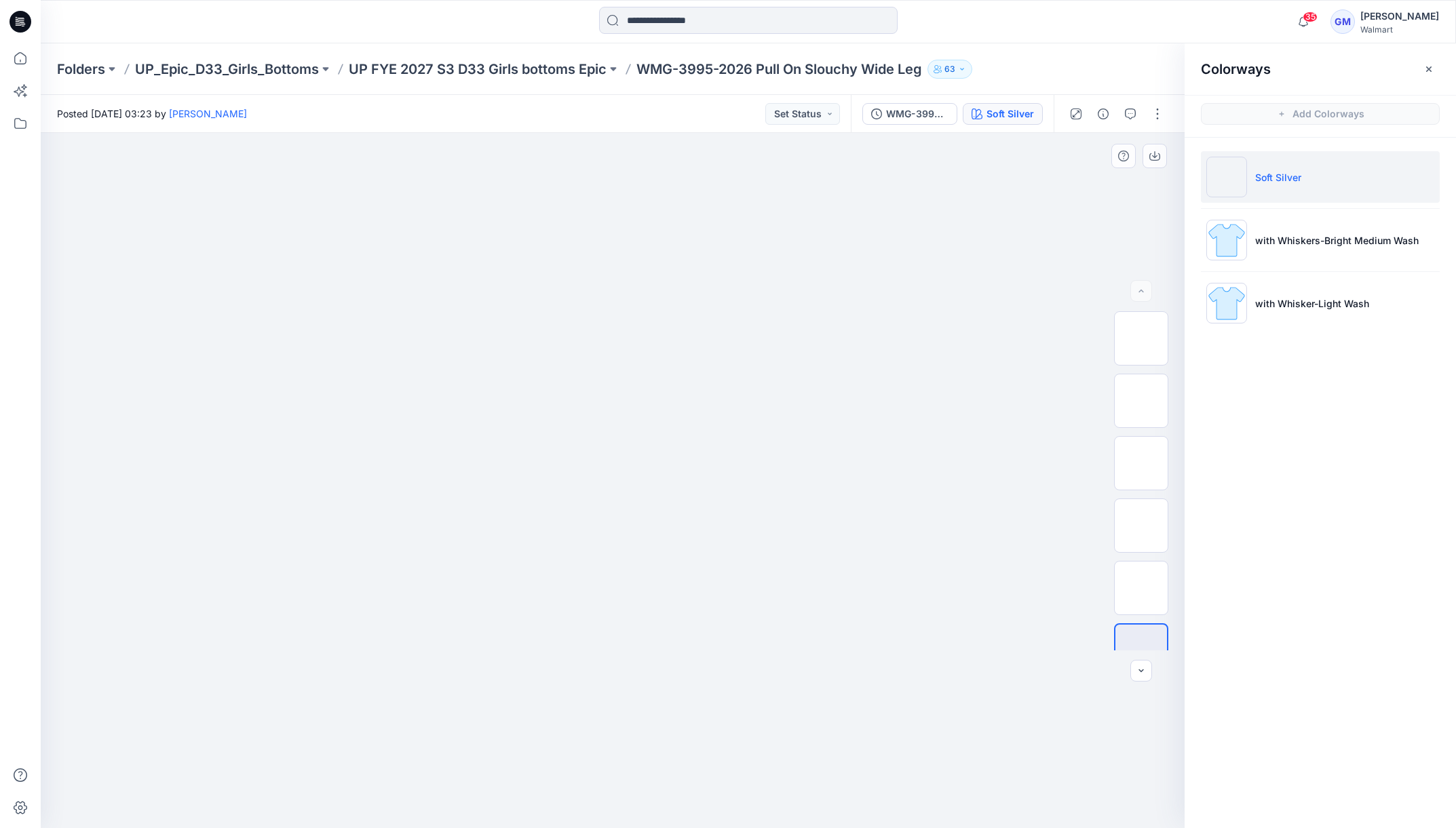
drag, startPoint x: 886, startPoint y: 231, endPoint x: 863, endPoint y: 220, distance: 25.5
click at [886, 231] on div at bounding box center [612, 481] width 1144 height 696
click at [330, 811] on div at bounding box center [612, 481] width 1144 height 696
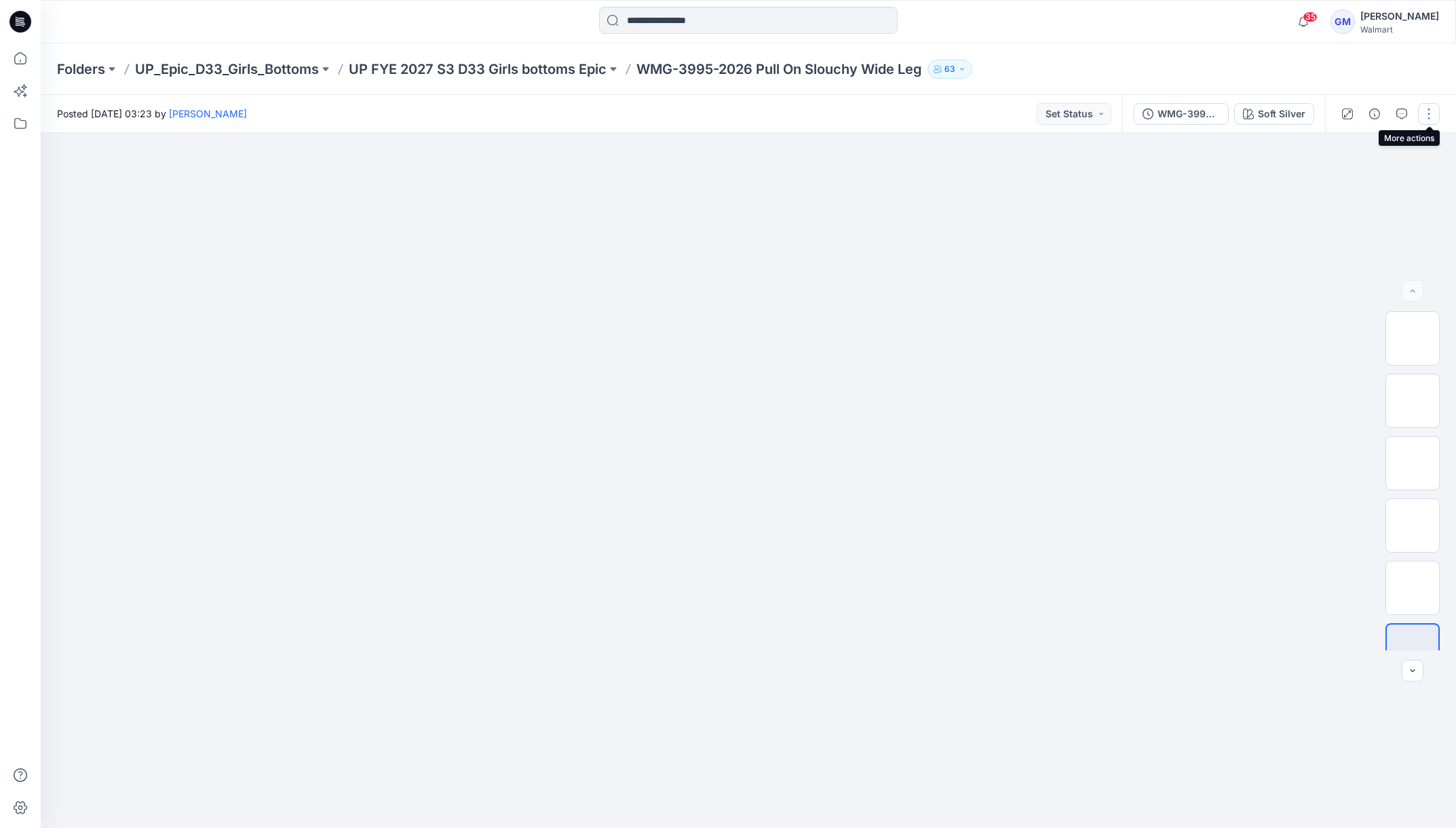
click at [1436, 112] on button "button" at bounding box center [1429, 114] width 22 height 22
click at [1370, 180] on button "Edit" at bounding box center [1372, 183] width 125 height 25
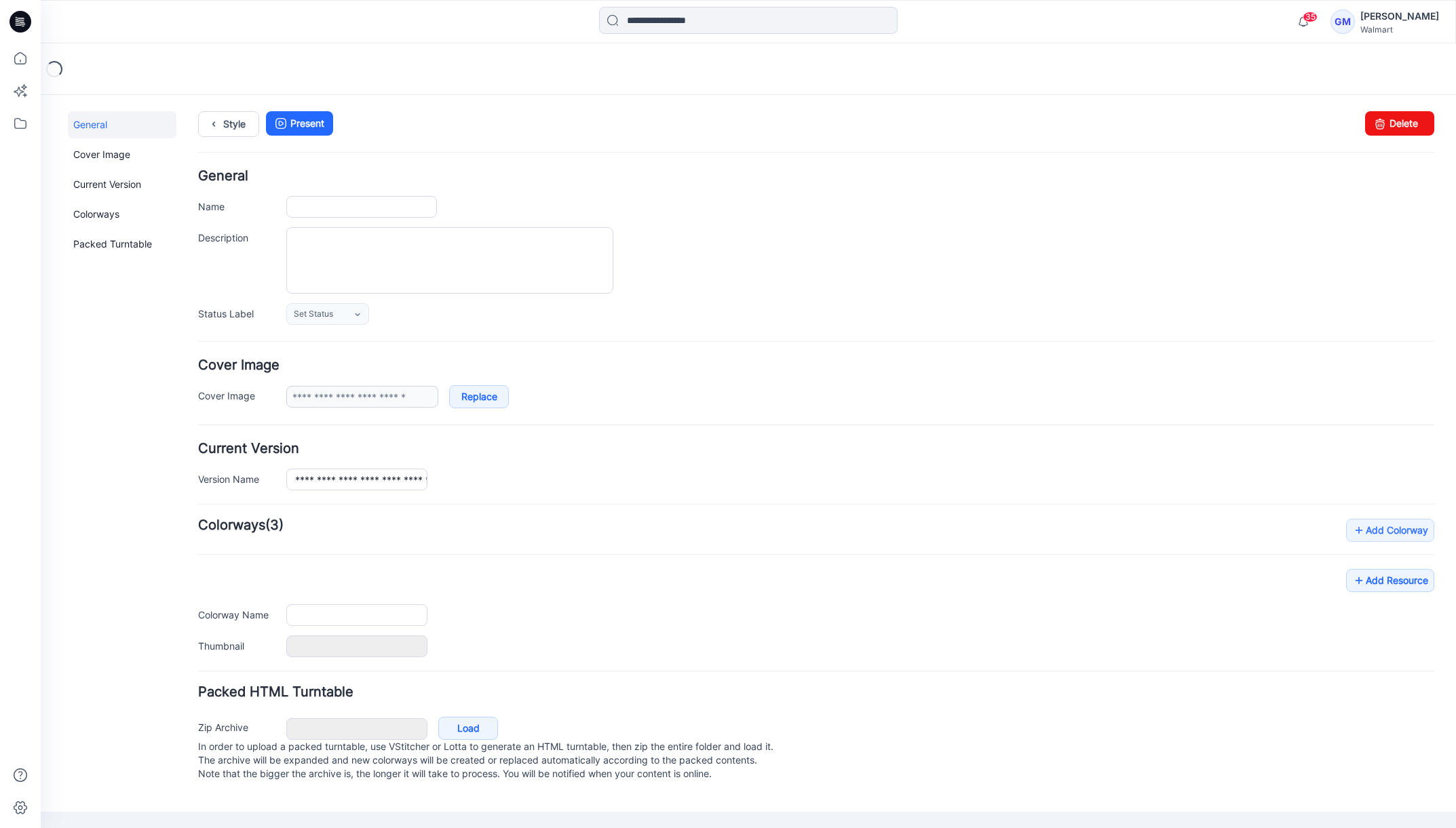
type input "**********"
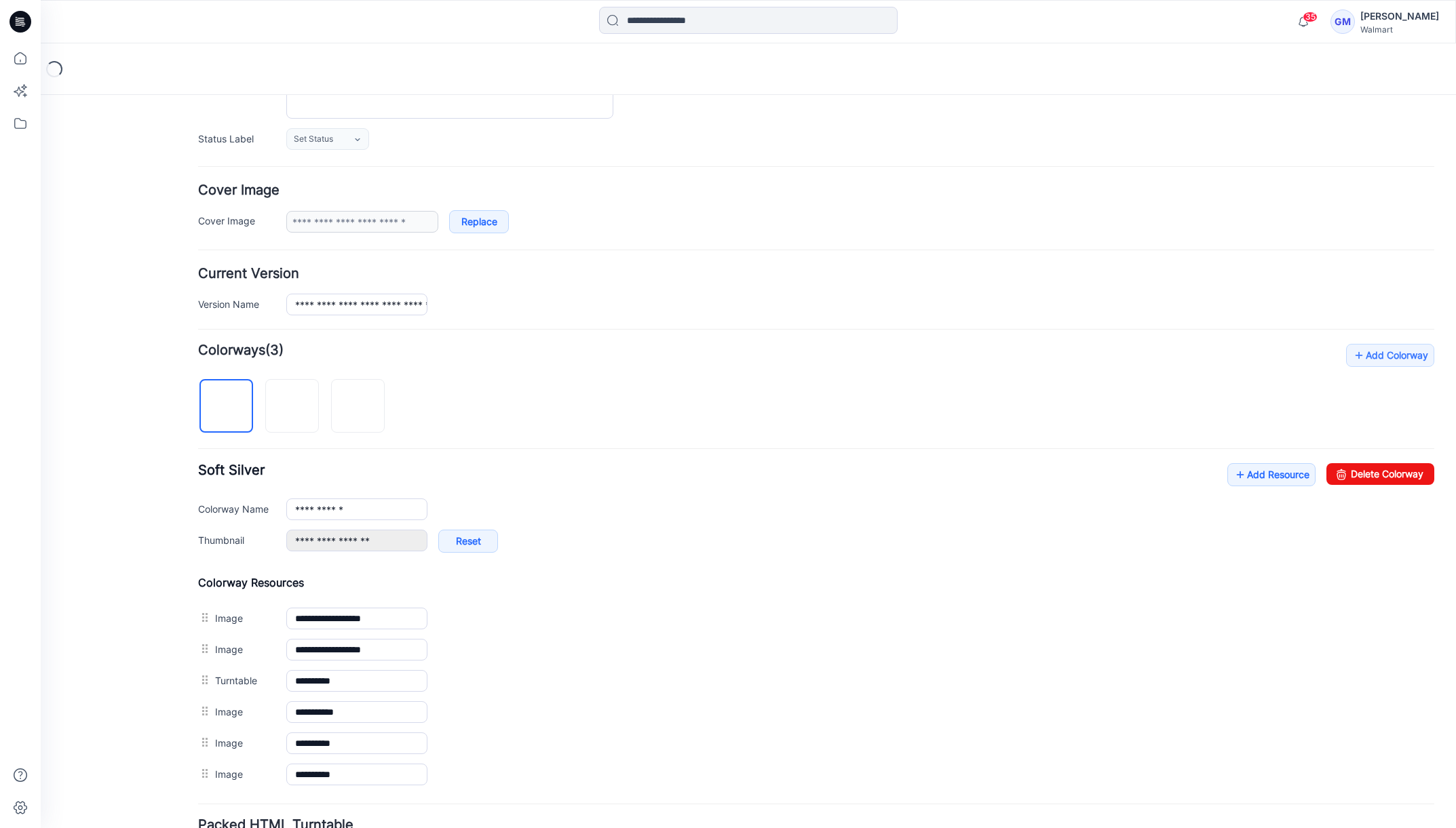
scroll to position [287, 0]
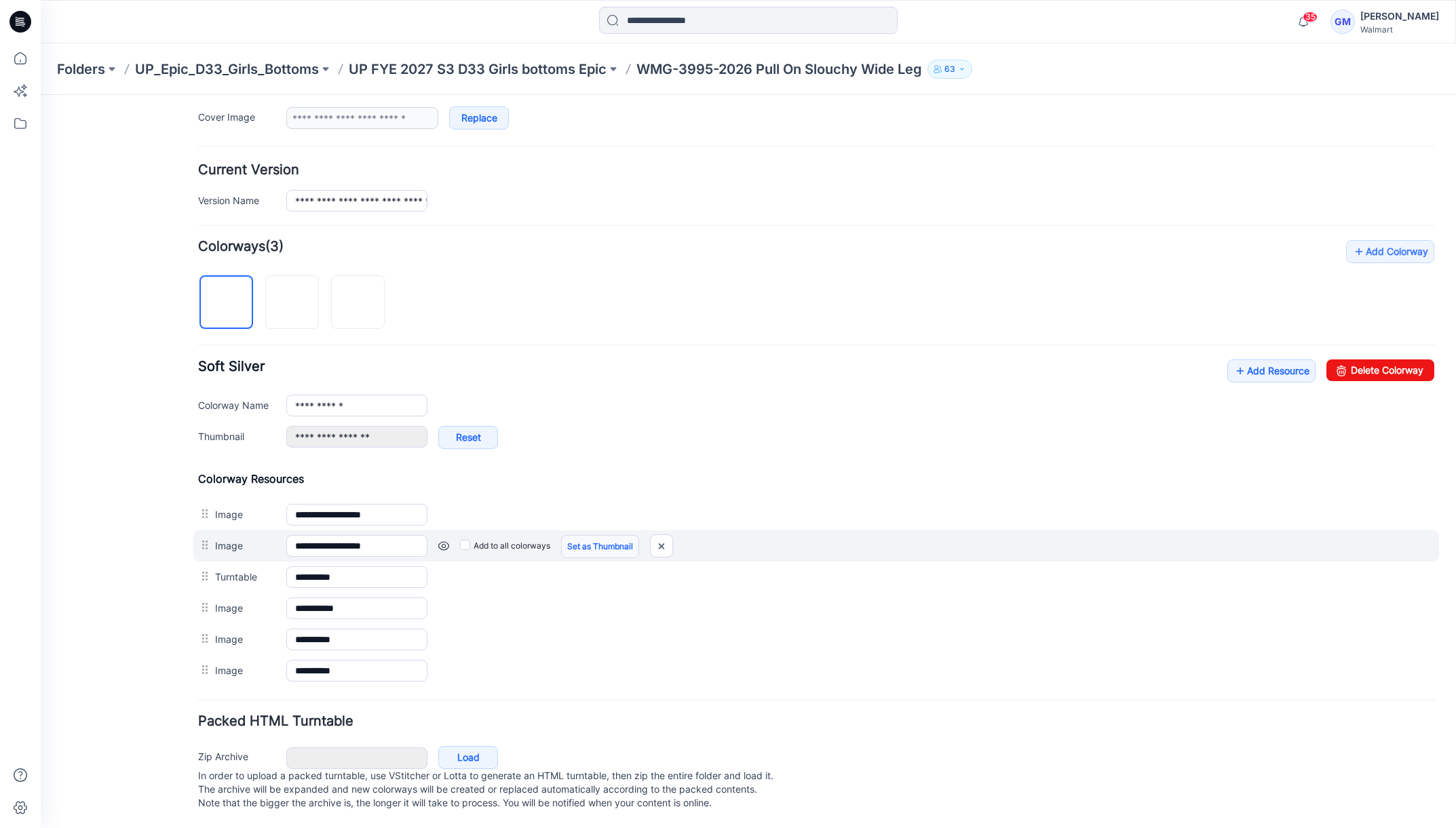
click at [612, 535] on link "Set as Thumbnail" at bounding box center [599, 547] width 78 height 23
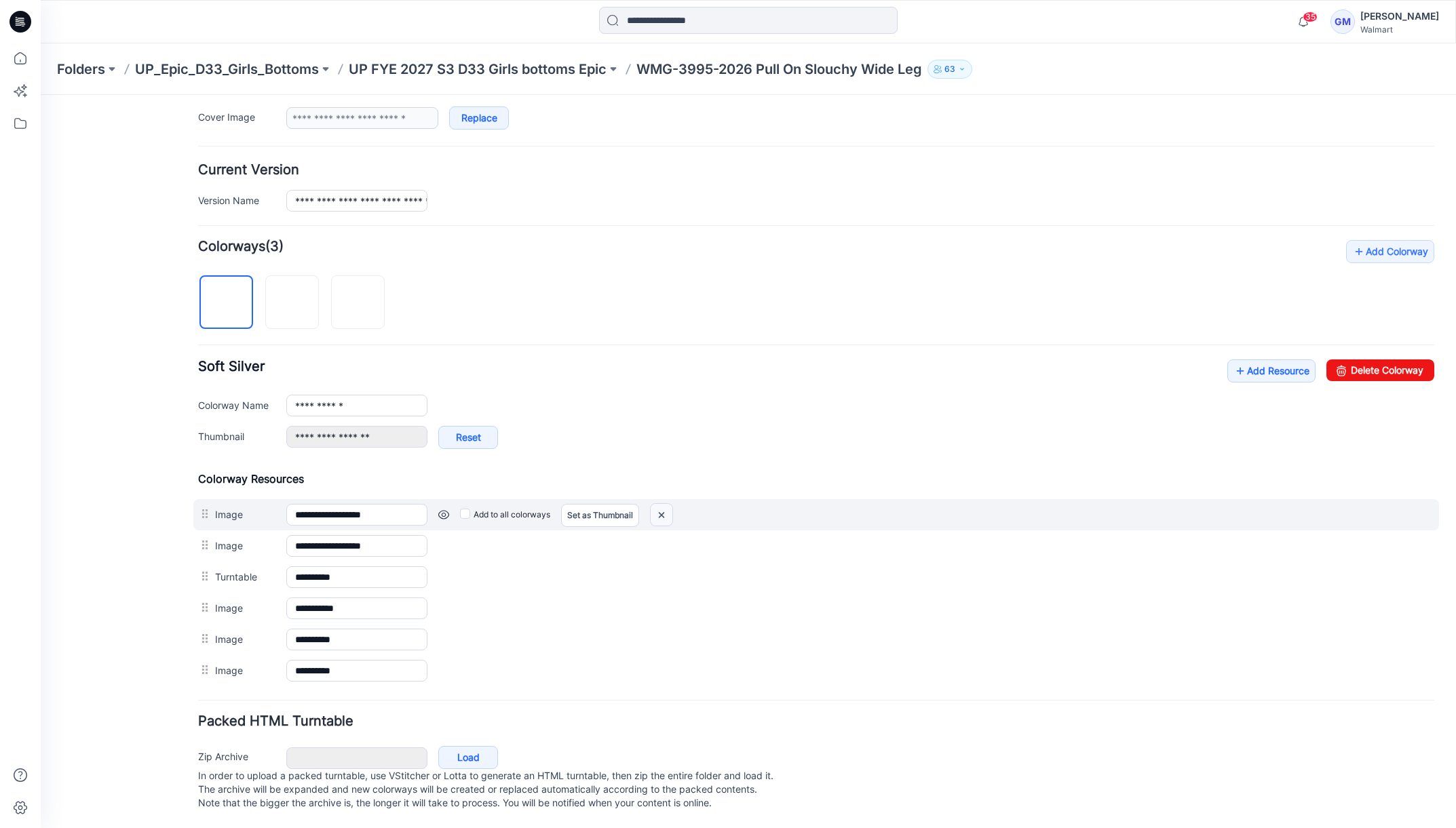
drag, startPoint x: 666, startPoint y: 497, endPoint x: 827, endPoint y: 142, distance: 389.8
click at [666, 504] on img at bounding box center [662, 515] width 22 height 22
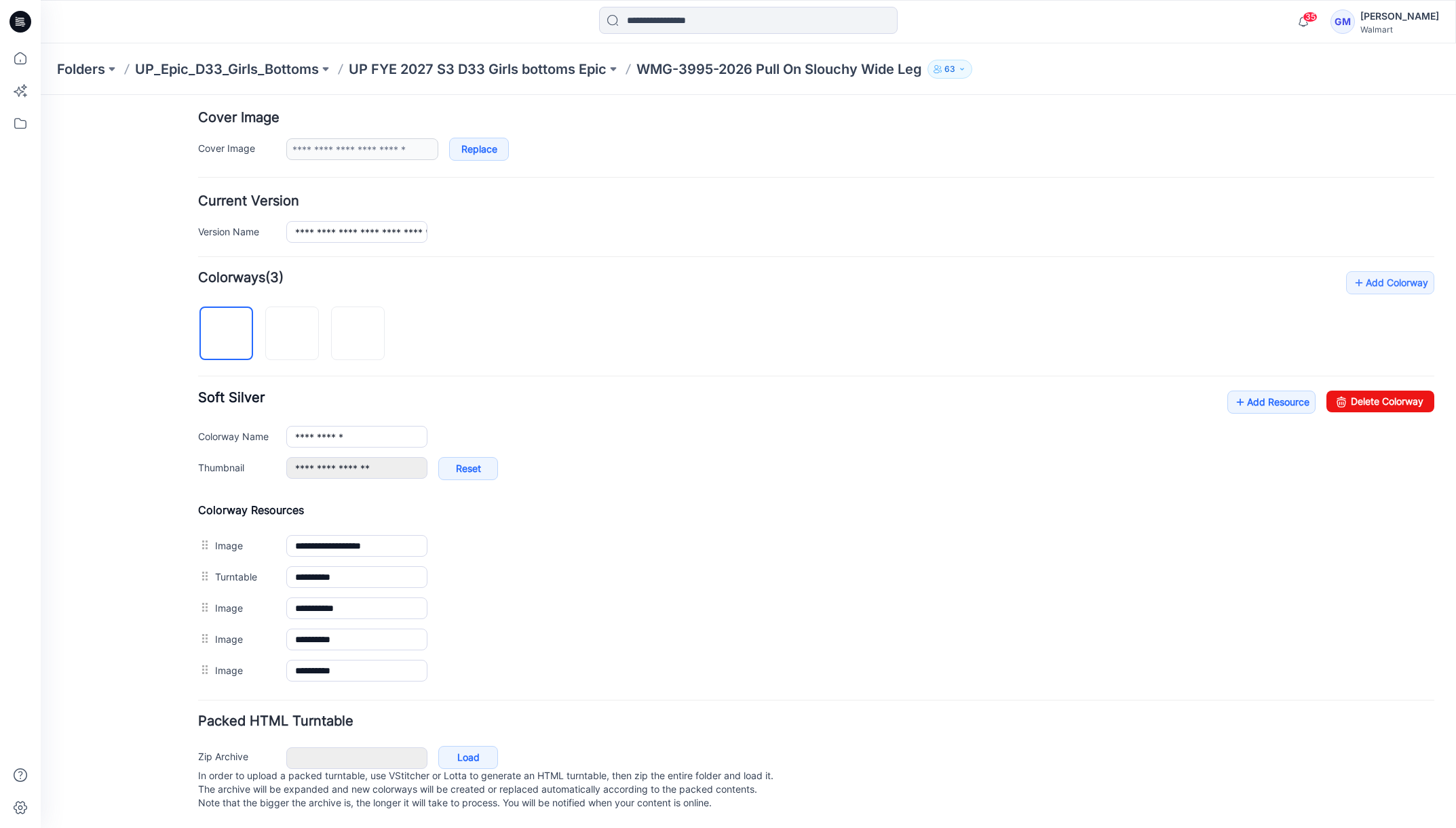
scroll to position [255, 0]
click at [1249, 387] on div "**********" at bounding box center [816, 478] width 1236 height 415
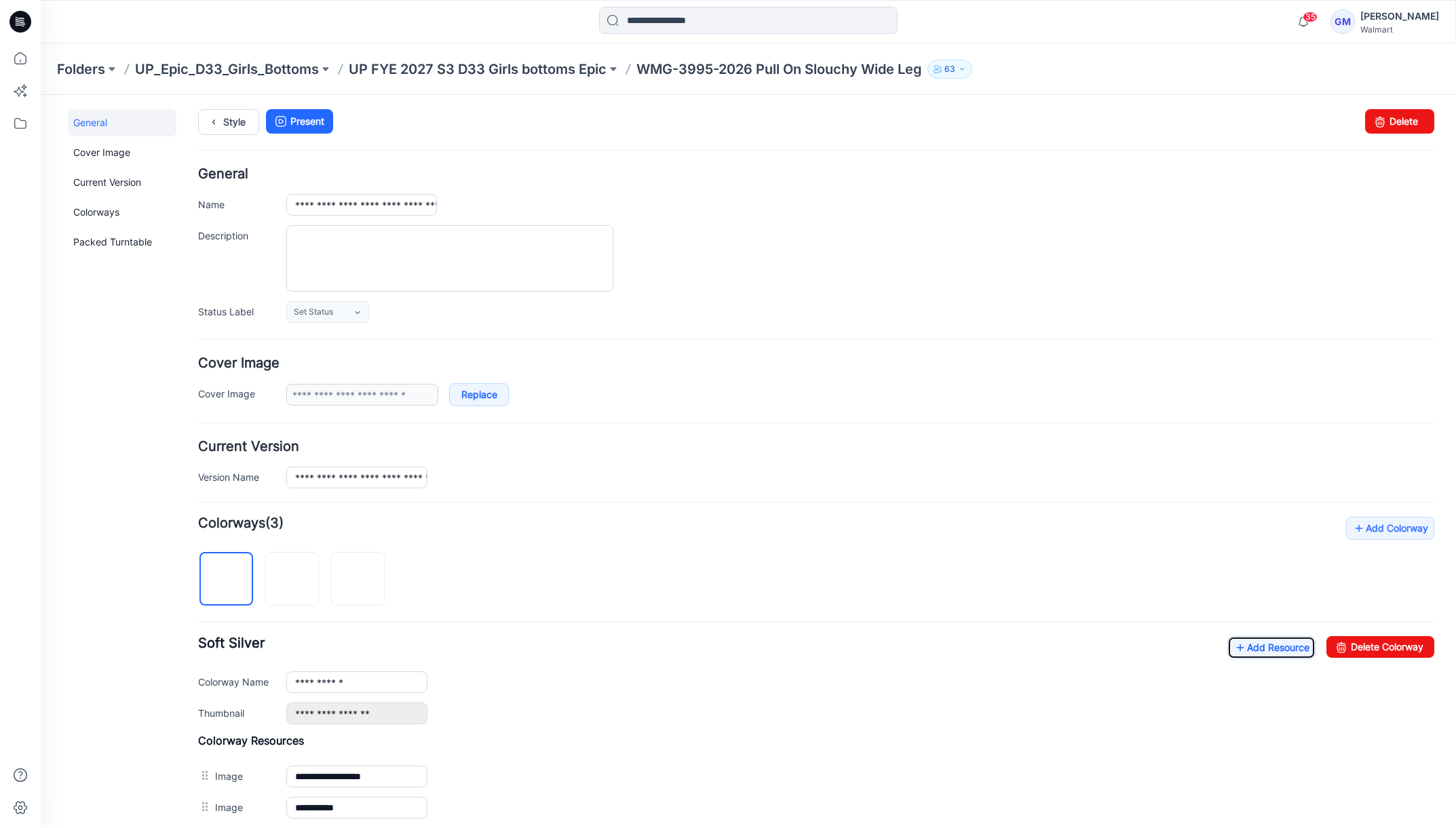
scroll to position [0, 0]
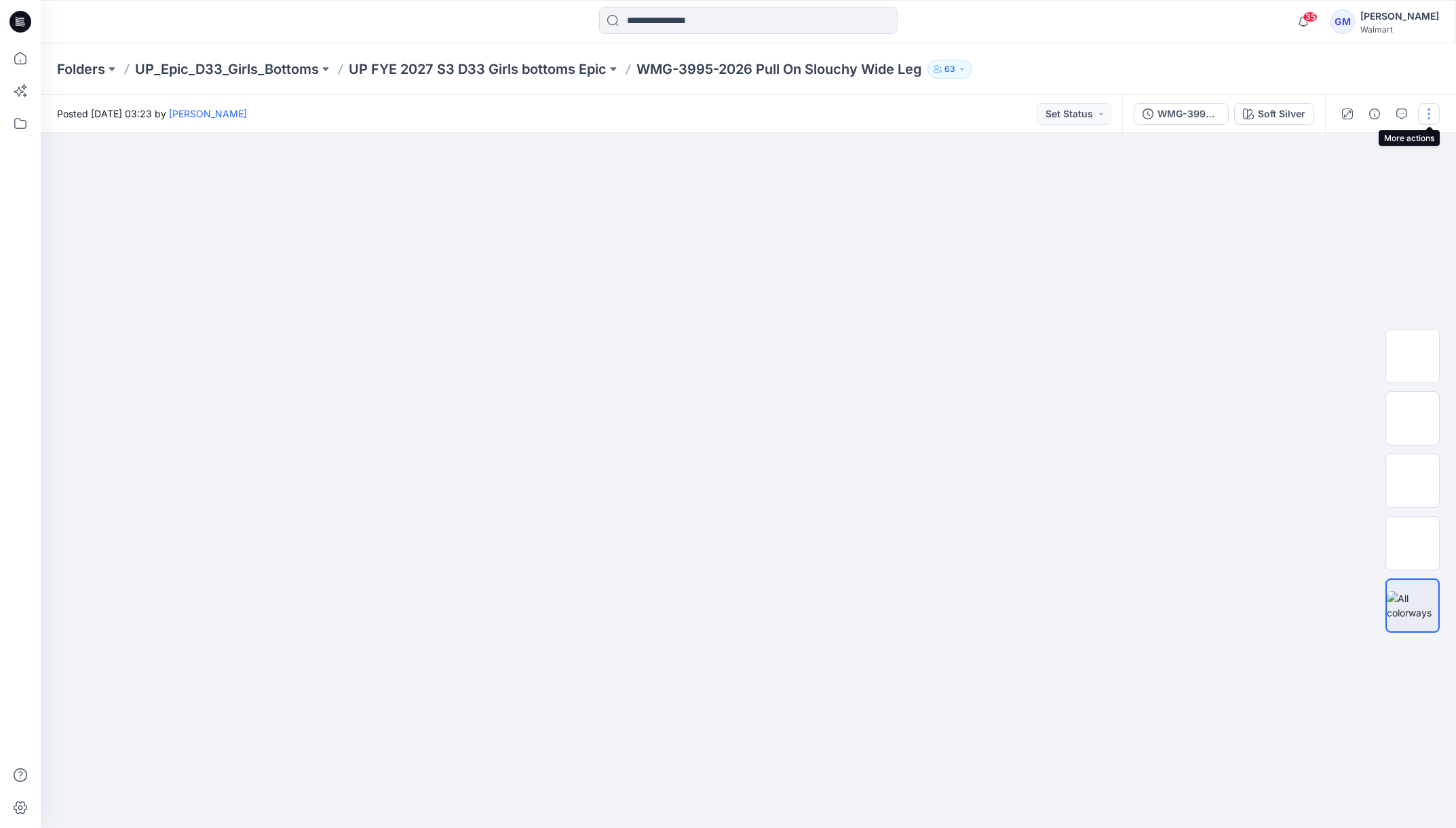
click at [1424, 111] on button "button" at bounding box center [1429, 114] width 22 height 22
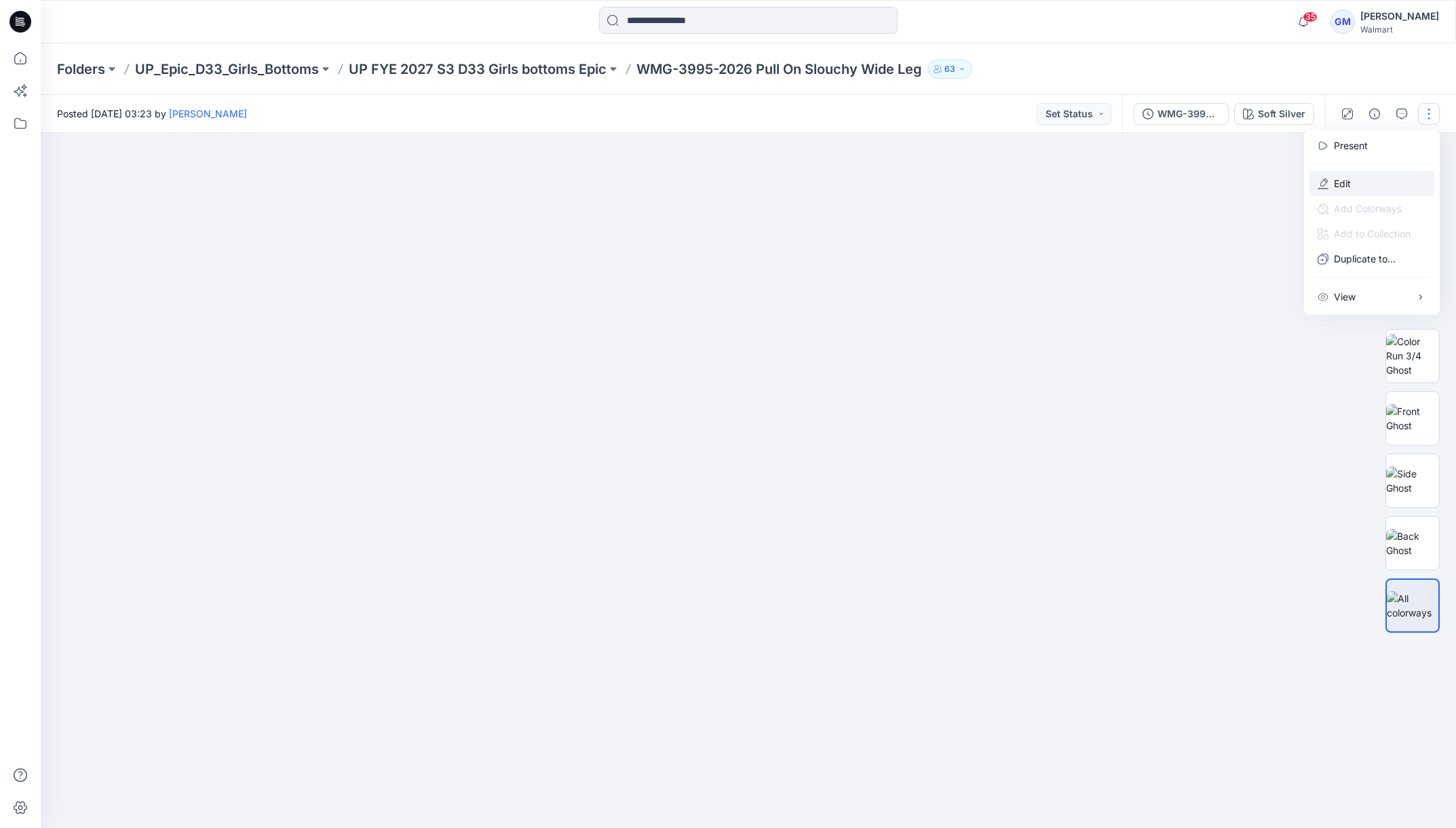
click at [1350, 183] on button "Edit" at bounding box center [1372, 183] width 125 height 25
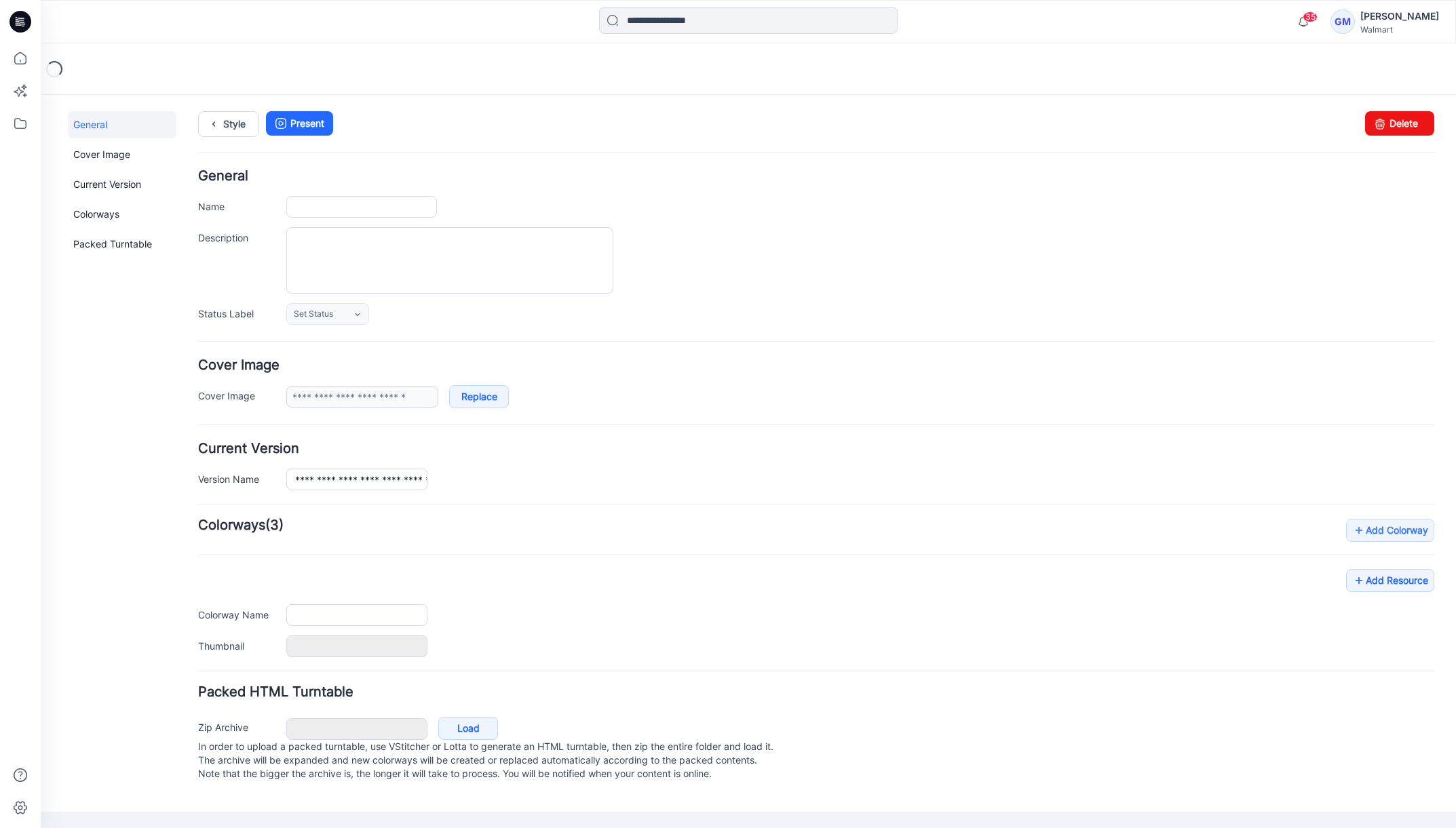
type input "**********"
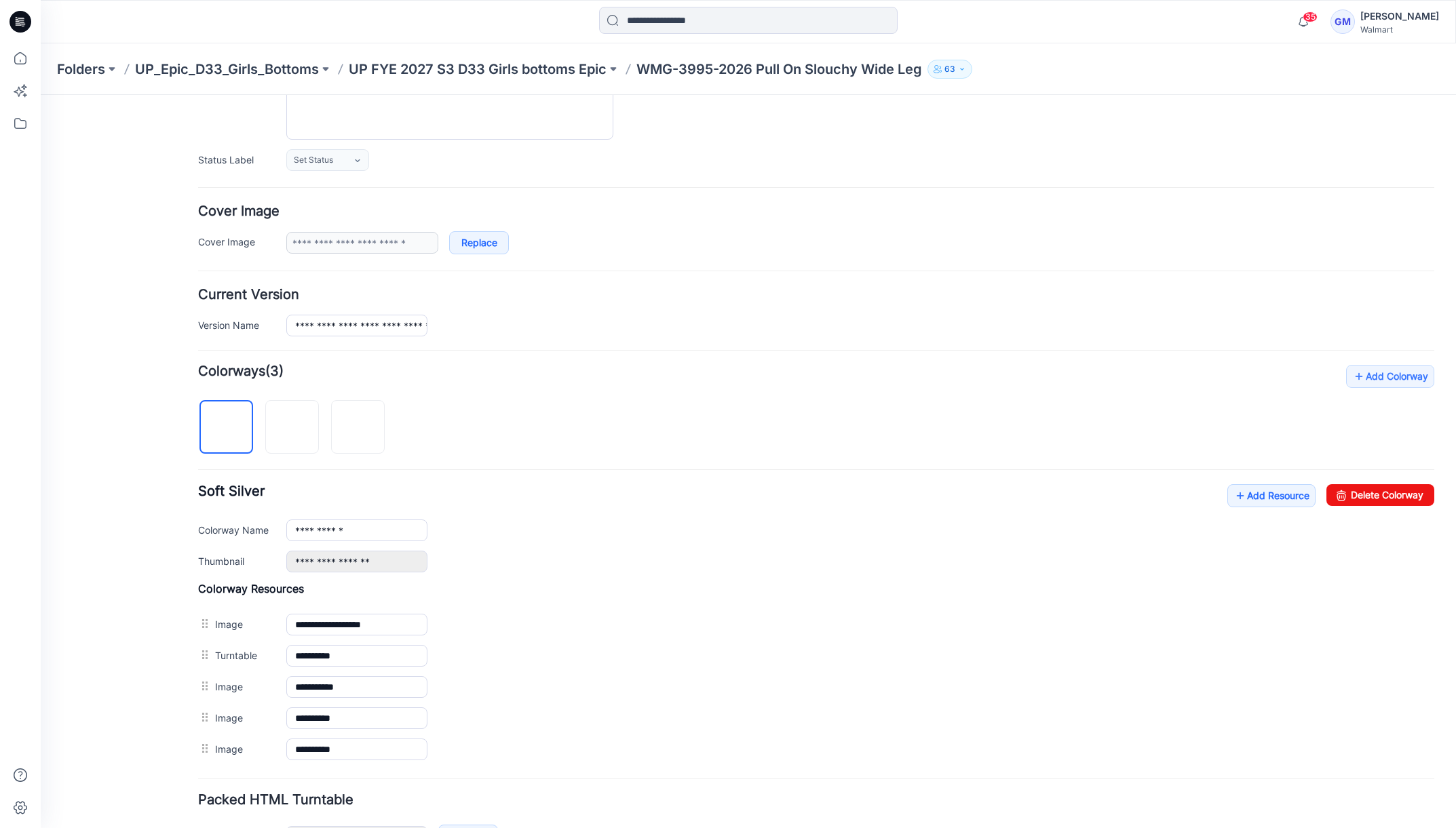
scroll to position [226, 0]
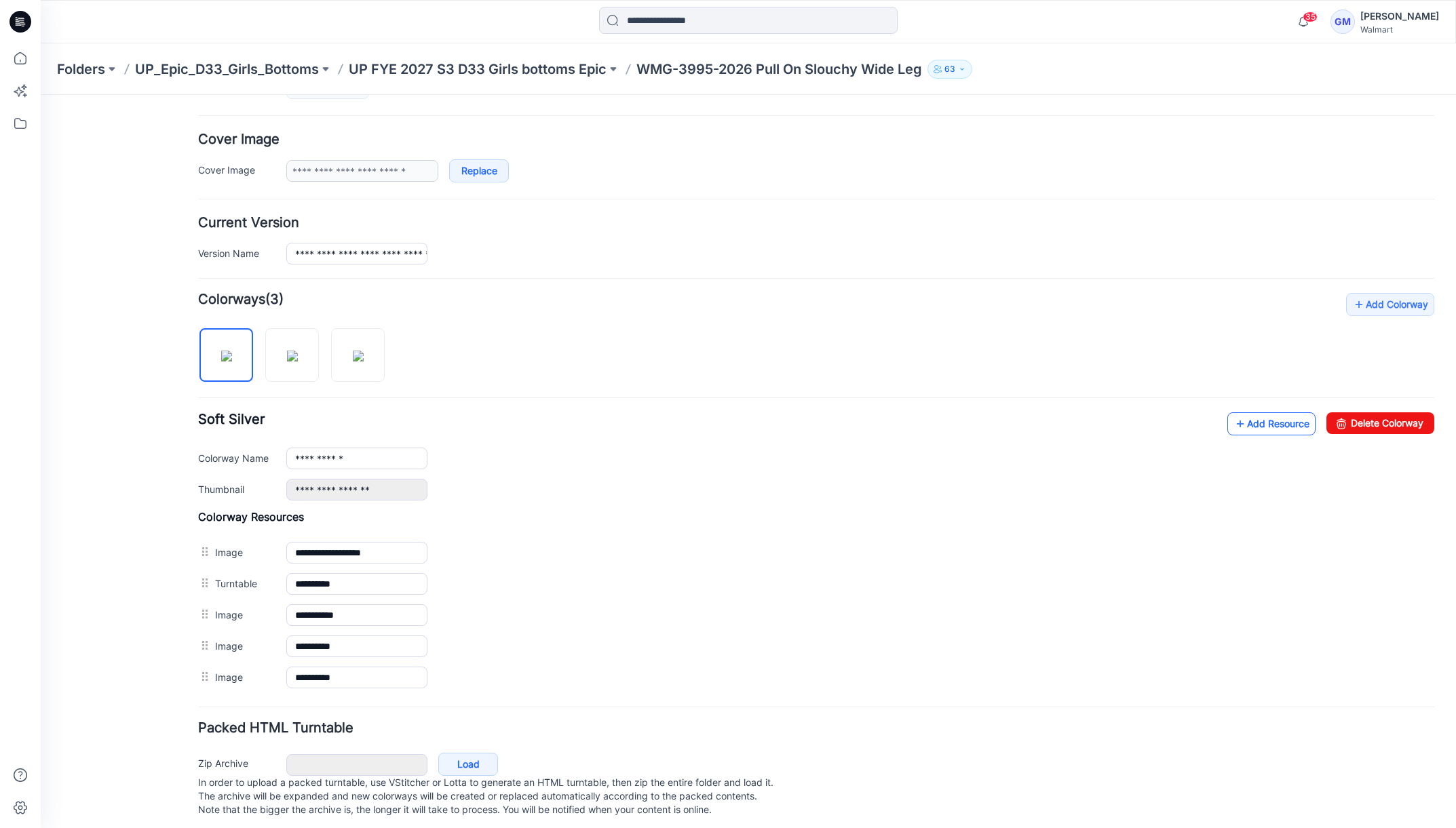
click at [1233, 413] on icon at bounding box center [1240, 424] width 14 height 22
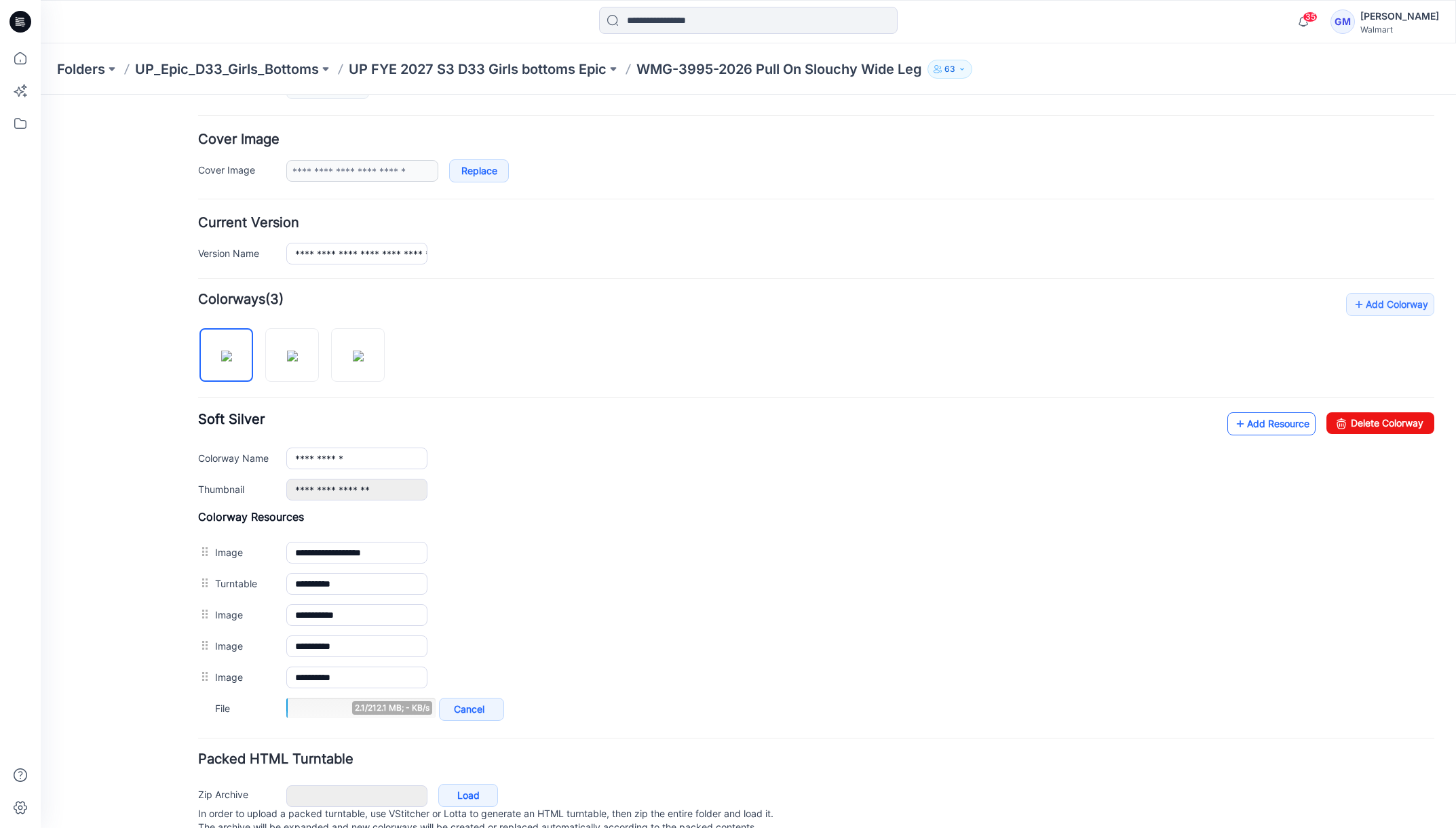
click at [1243, 418] on link "Add Resource" at bounding box center [1271, 424] width 88 height 23
click at [1233, 414] on icon at bounding box center [1240, 424] width 14 height 22
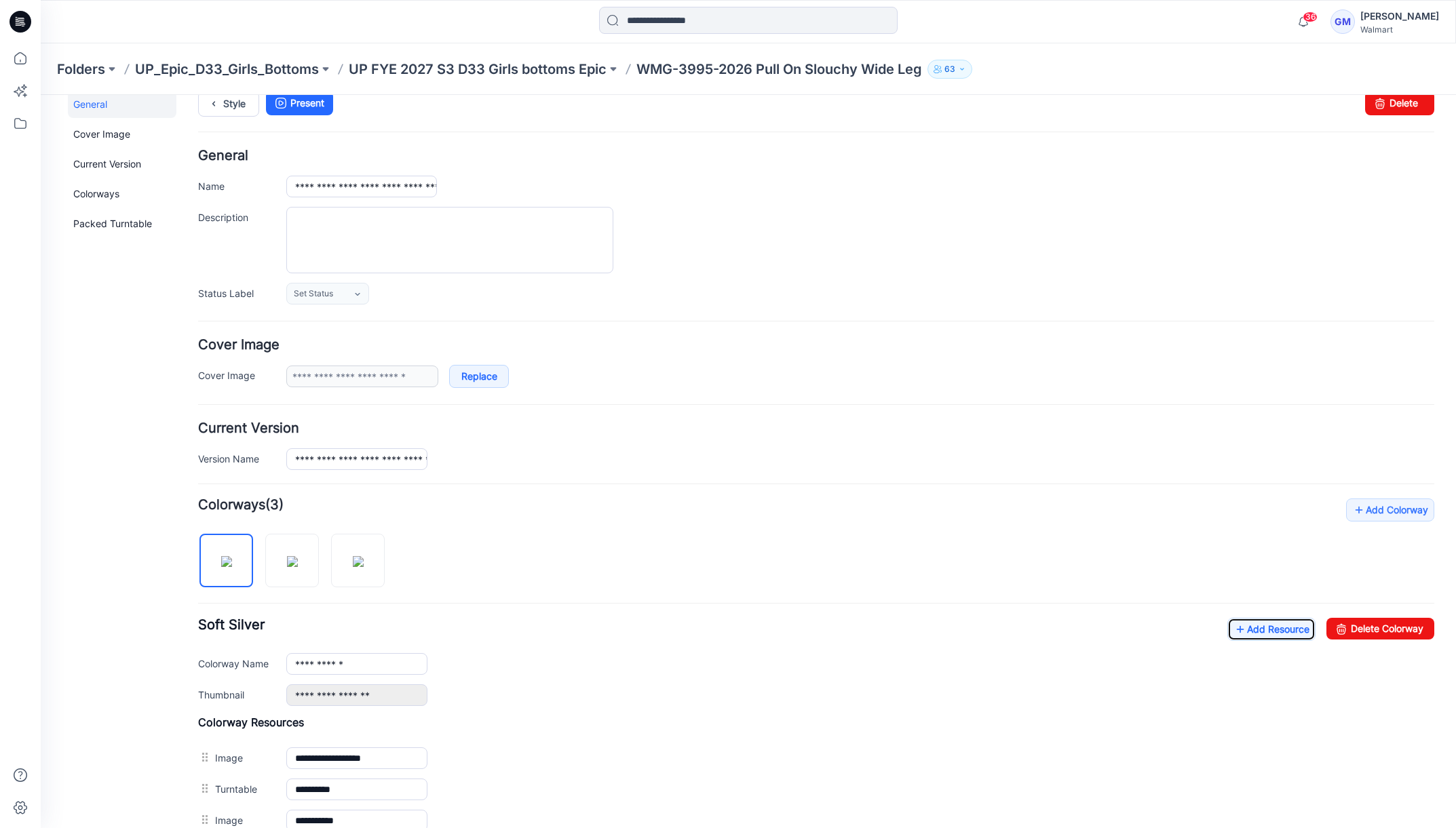
scroll to position [0, 0]
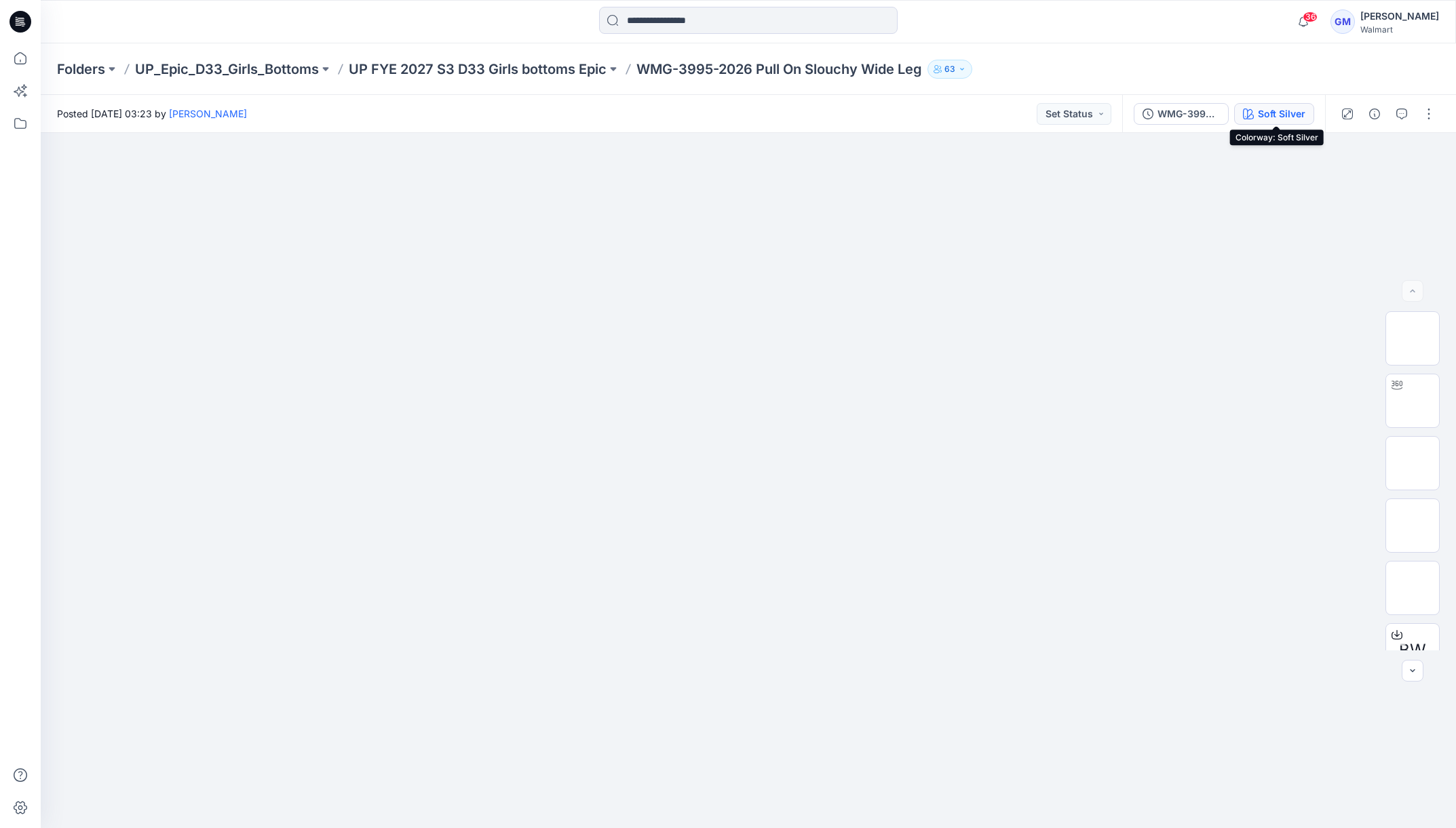
click at [1283, 112] on div "Soft Silver" at bounding box center [1282, 113] width 48 height 15
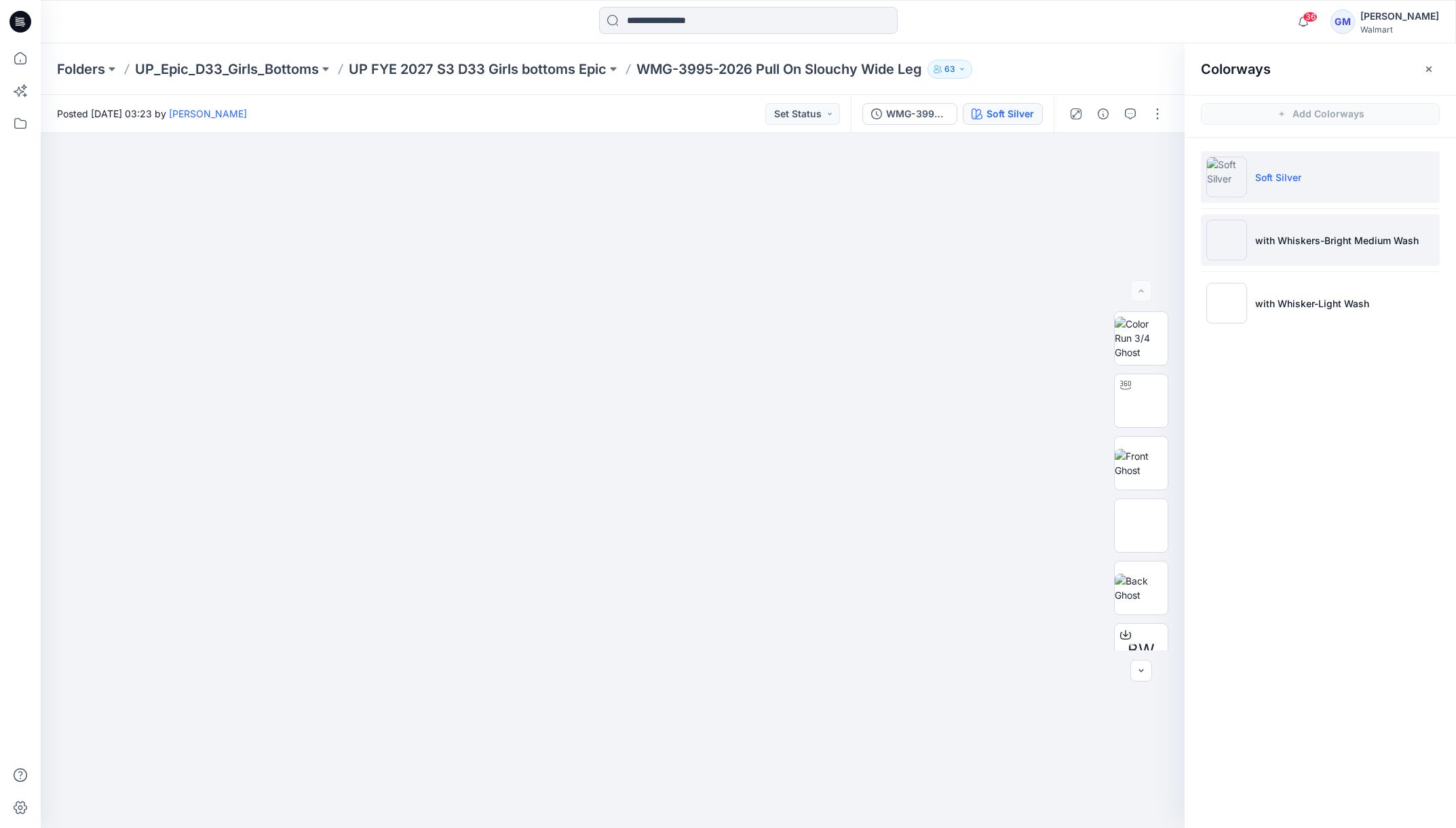
click at [1299, 227] on li "with Whiskers-Bright Medium Wash" at bounding box center [1320, 240] width 239 height 52
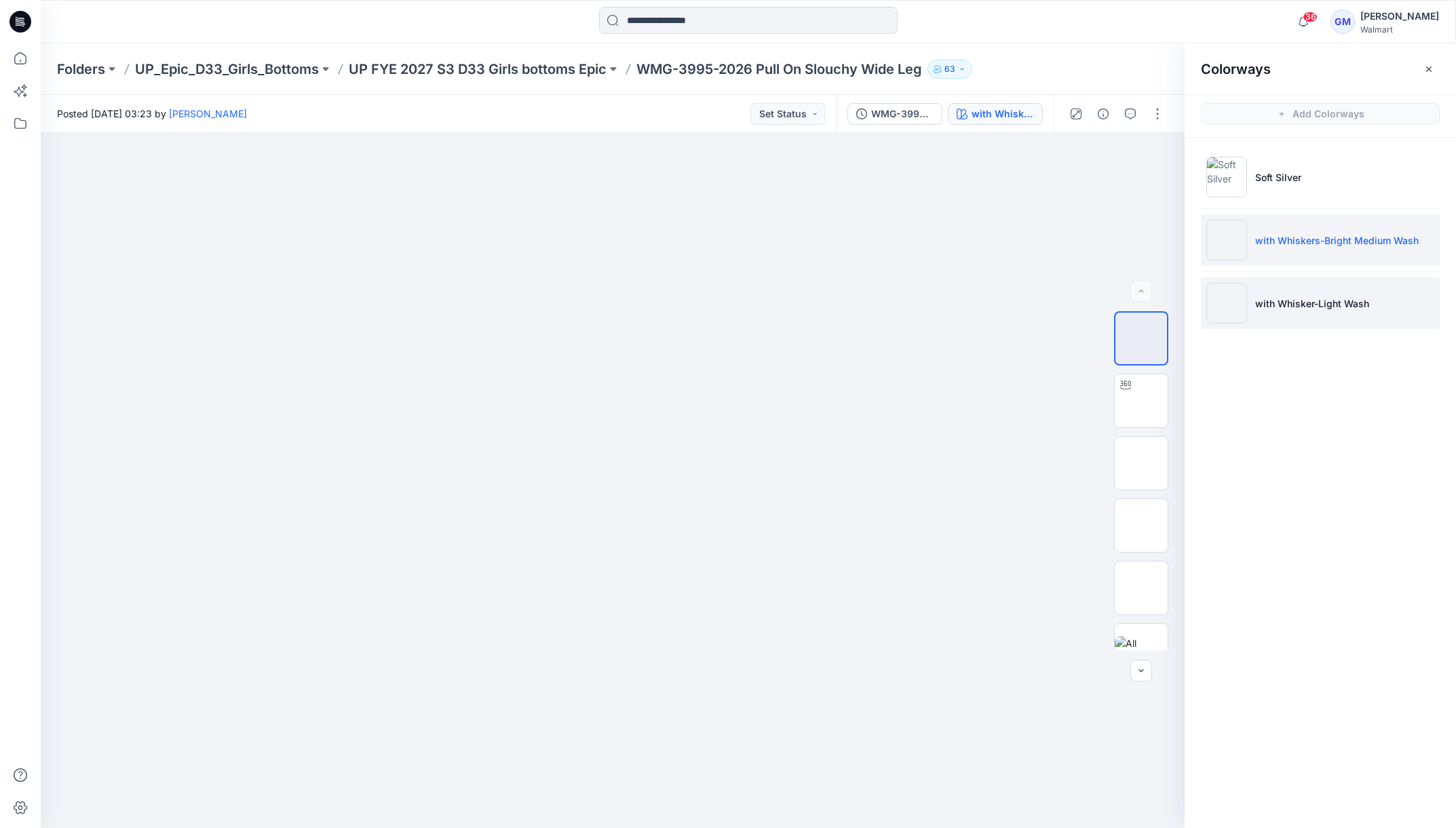
click at [1296, 305] on p "with Whisker-Light Wash" at bounding box center [1312, 303] width 114 height 14
click at [1141, 401] on img at bounding box center [1141, 401] width 0 height 0
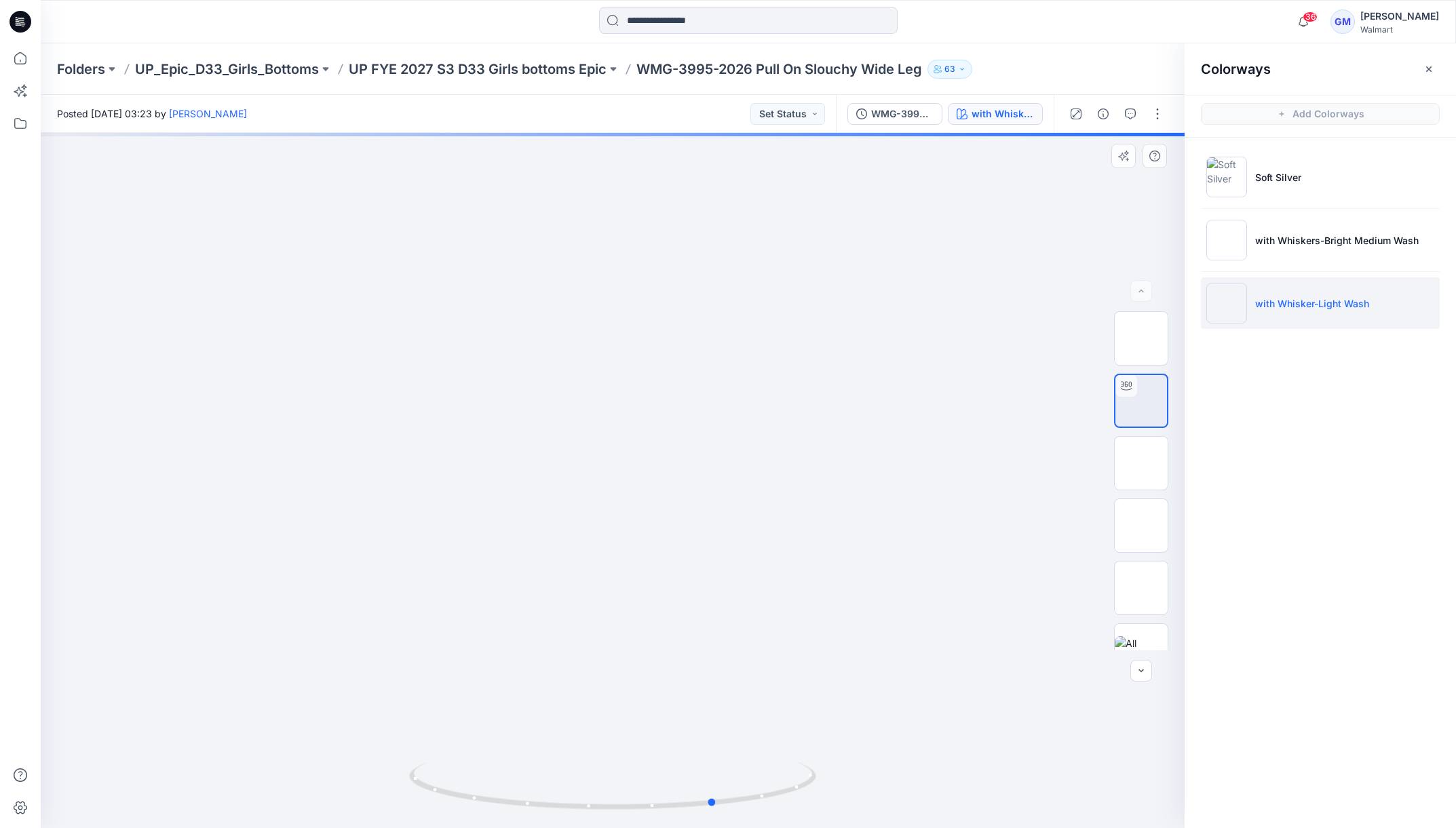
drag, startPoint x: 619, startPoint y: 814, endPoint x: 225, endPoint y: 771, distance: 396.3
click at [266, 786] on div at bounding box center [612, 481] width 1144 height 696
click at [1372, 229] on li "with Whiskers-Bright Medium Wash" at bounding box center [1320, 240] width 239 height 52
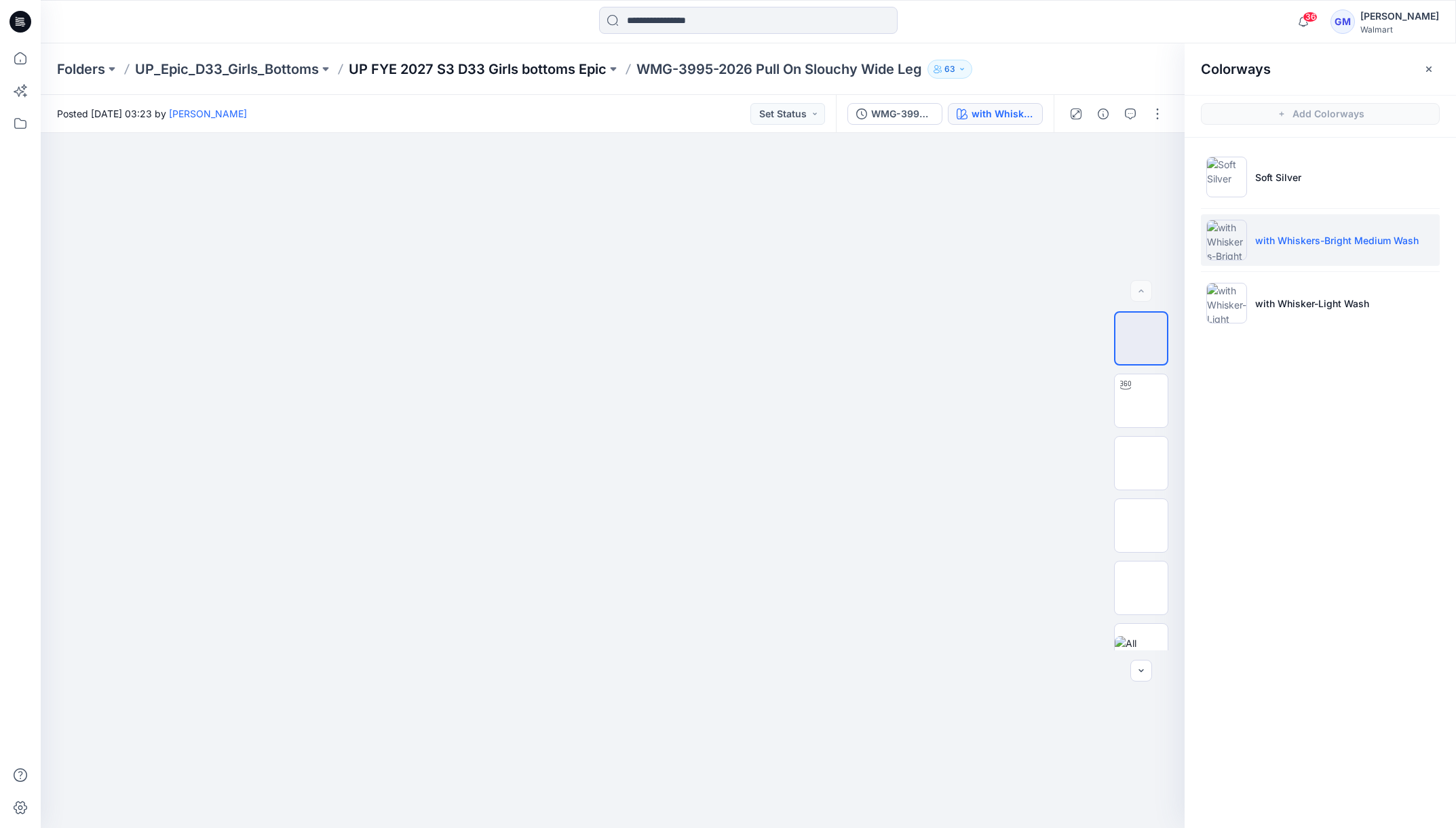
click at [451, 72] on p "UP FYE 2027 S3 D33 Girls bottoms Epic" at bounding box center [478, 69] width 258 height 19
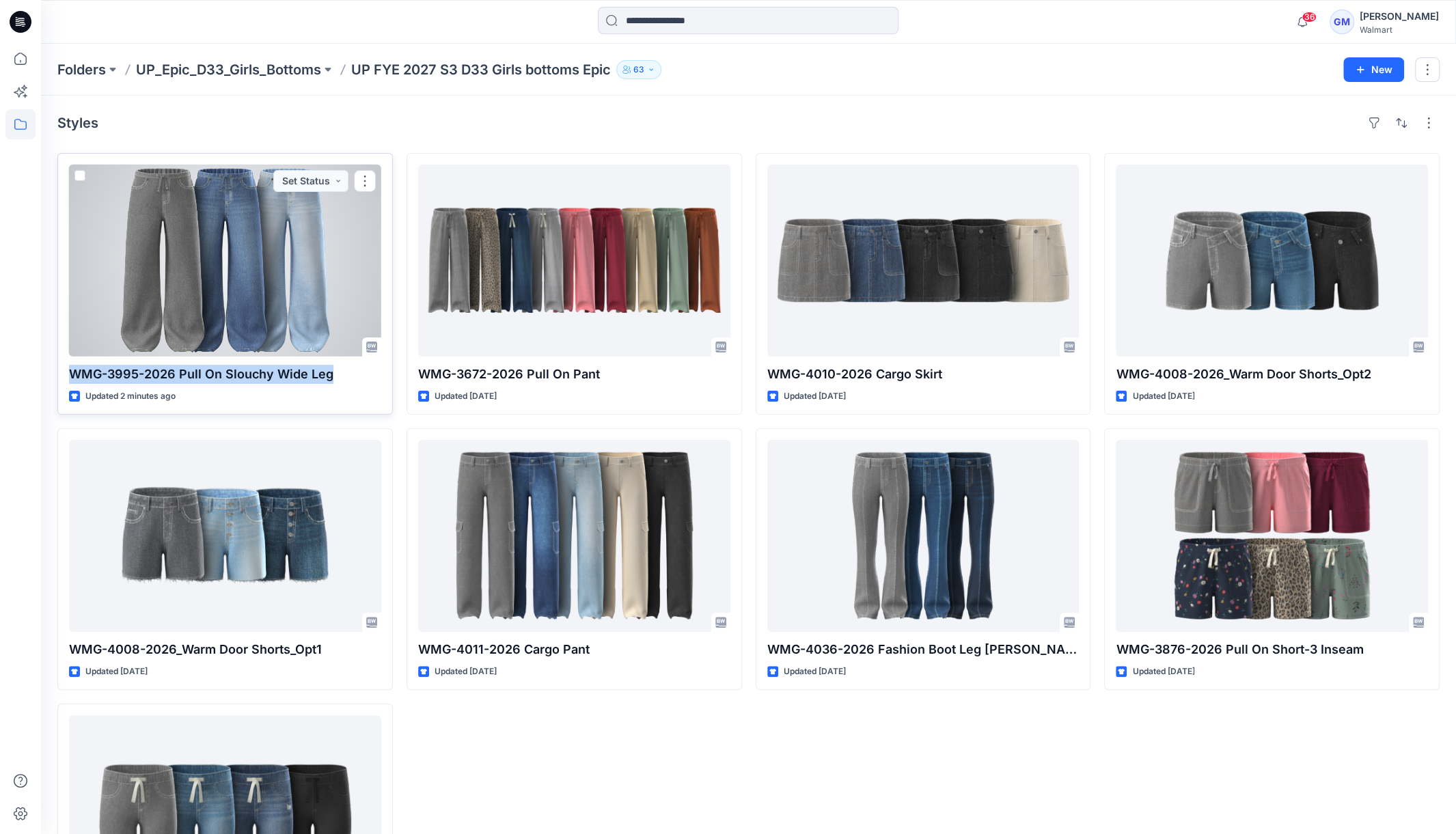
drag, startPoint x: 66, startPoint y: 369, endPoint x: 334, endPoint y: 372, distance: 268.0
click at [334, 372] on div "WMG-3995-2026 Pull On Slouchy Wide Leg Updated 2 minutes ago Set Status" at bounding box center [225, 283] width 335 height 261
copy p "WMG-3995-2026 Pull On Slouchy Wide Leg"
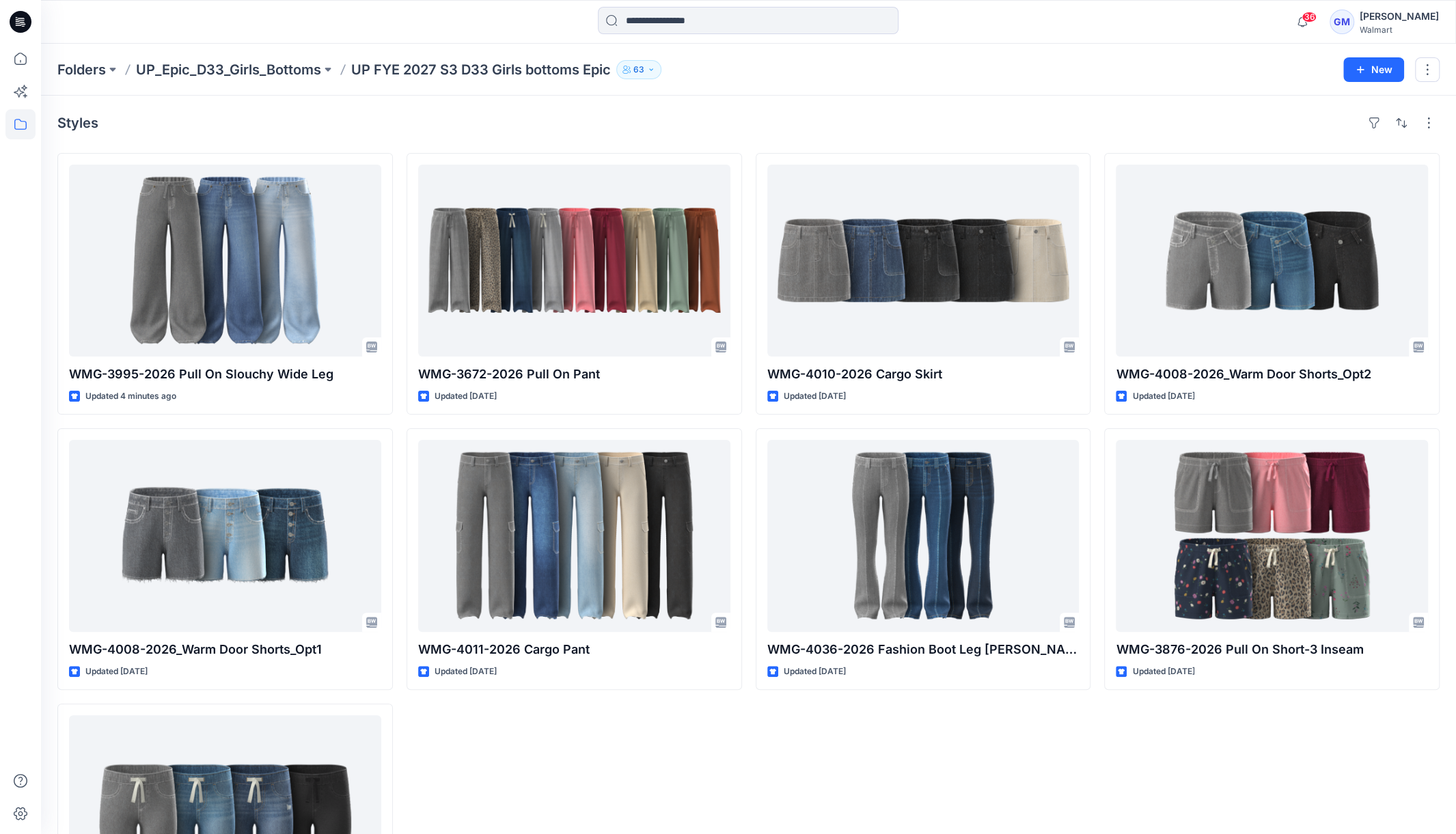
click at [171, 118] on div "Styles" at bounding box center [749, 123] width 1382 height 22
click at [239, 116] on div "Styles" at bounding box center [749, 123] width 1382 height 22
click at [237, 112] on div "Styles" at bounding box center [749, 123] width 1382 height 22
